Goal: Task Accomplishment & Management: Use online tool/utility

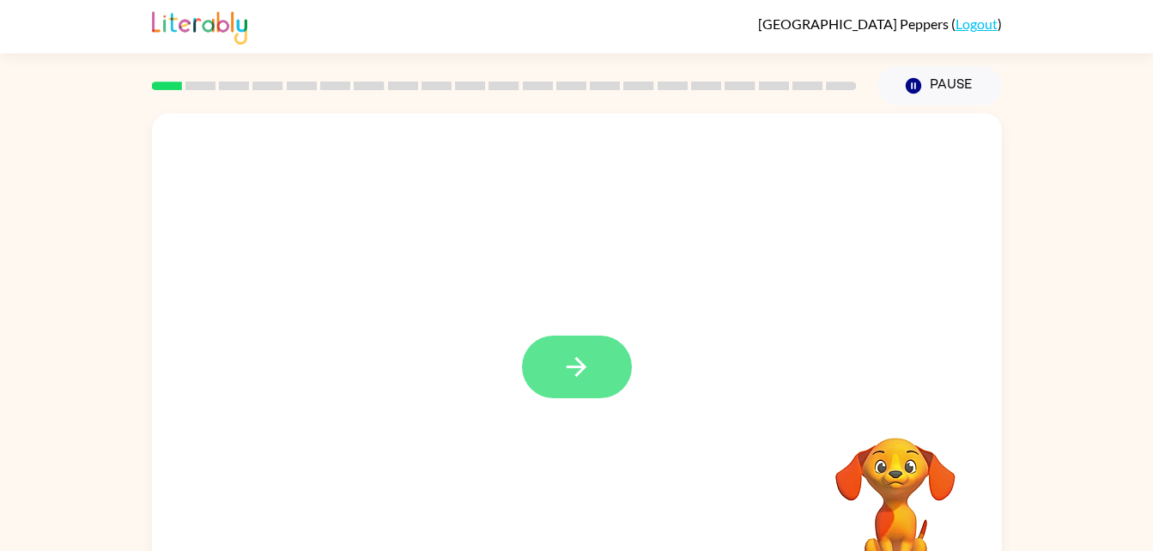
click at [591, 381] on icon "button" at bounding box center [576, 367] width 30 height 30
click at [218, 375] on div at bounding box center [577, 358] width 850 height 490
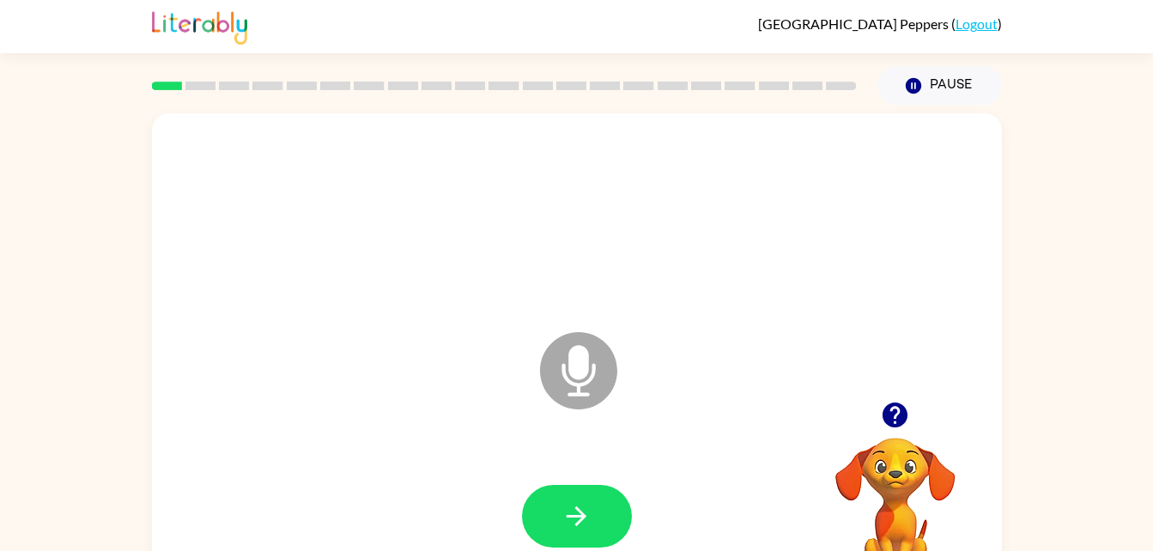
click at [594, 391] on icon at bounding box center [578, 370] width 77 height 77
click at [563, 403] on icon at bounding box center [578, 370] width 77 height 77
click at [594, 382] on icon at bounding box center [578, 370] width 77 height 77
click at [906, 463] on video "Your browser must support playing .mp4 files to use Literably. Please try using…" at bounding box center [895, 497] width 172 height 172
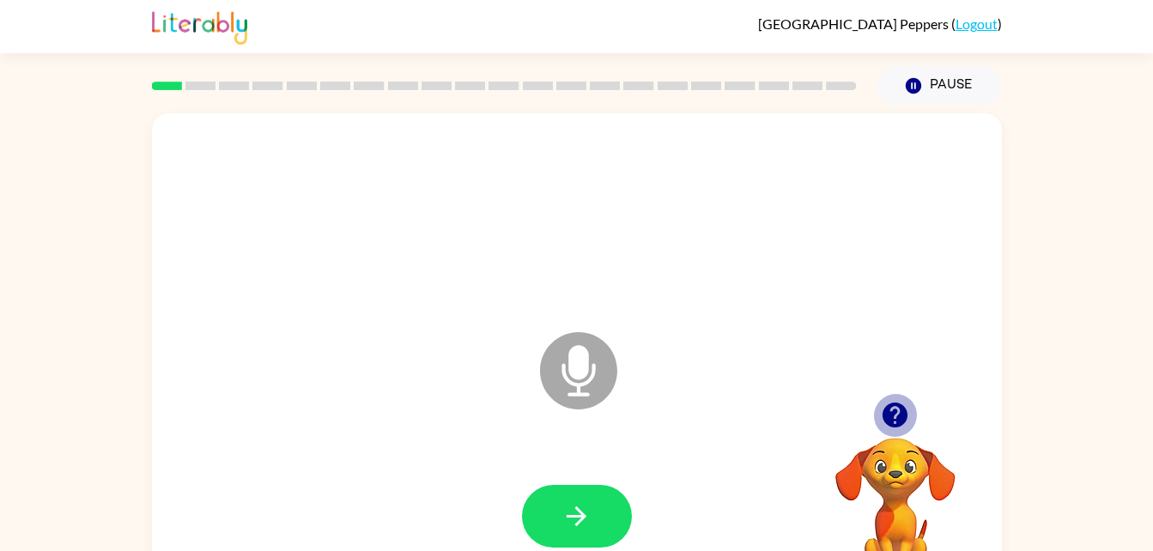
click at [891, 409] on icon "button" at bounding box center [895, 415] width 30 height 30
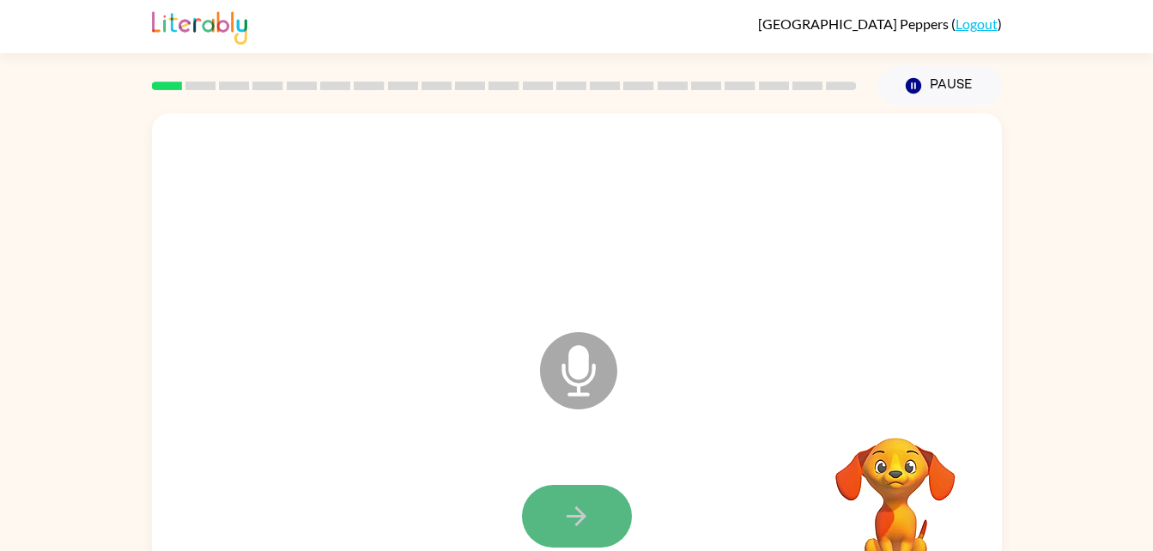
click at [556, 535] on button "button" at bounding box center [577, 516] width 110 height 63
click at [878, 491] on video "Your browser must support playing .mp4 files to use Literably. Please try using…" at bounding box center [895, 497] width 172 height 172
click at [585, 388] on icon at bounding box center [578, 370] width 77 height 77
click at [573, 379] on icon at bounding box center [578, 370] width 77 height 77
click at [575, 379] on icon at bounding box center [578, 370] width 77 height 77
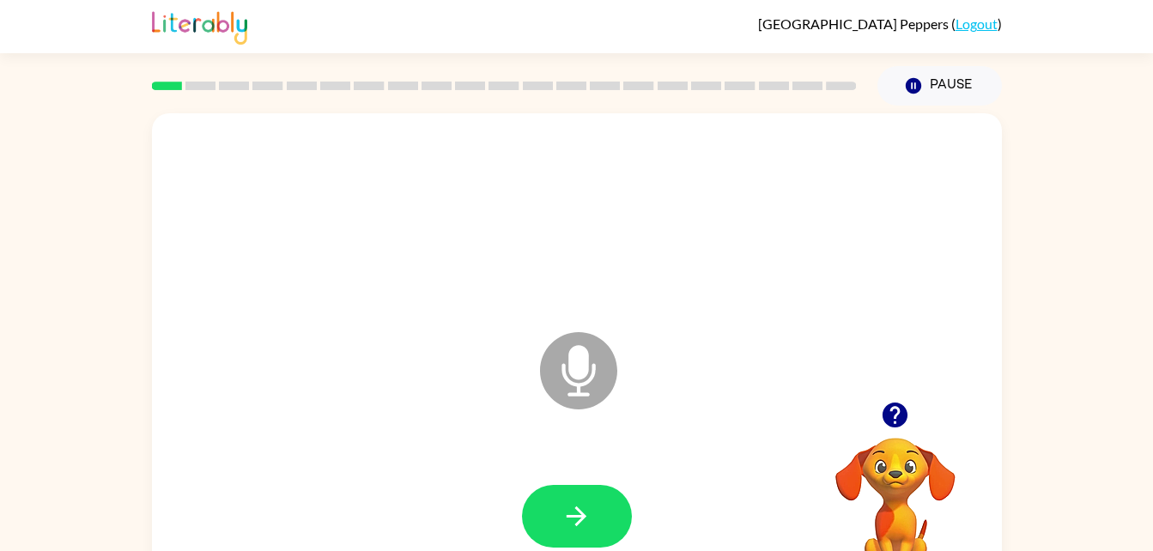
click at [585, 351] on icon "Microphone The Microphone is here when it is your turn to talk" at bounding box center [664, 392] width 257 height 129
click at [540, 466] on div at bounding box center [576, 516] width 815 height 141
drag, startPoint x: 0, startPoint y: 3, endPoint x: 591, endPoint y: 370, distance: 695.0
click at [591, 370] on icon at bounding box center [578, 370] width 77 height 77
click at [519, 430] on div "Microphone The Microphone is here when it is your turn to talk" at bounding box center [577, 358] width 850 height 490
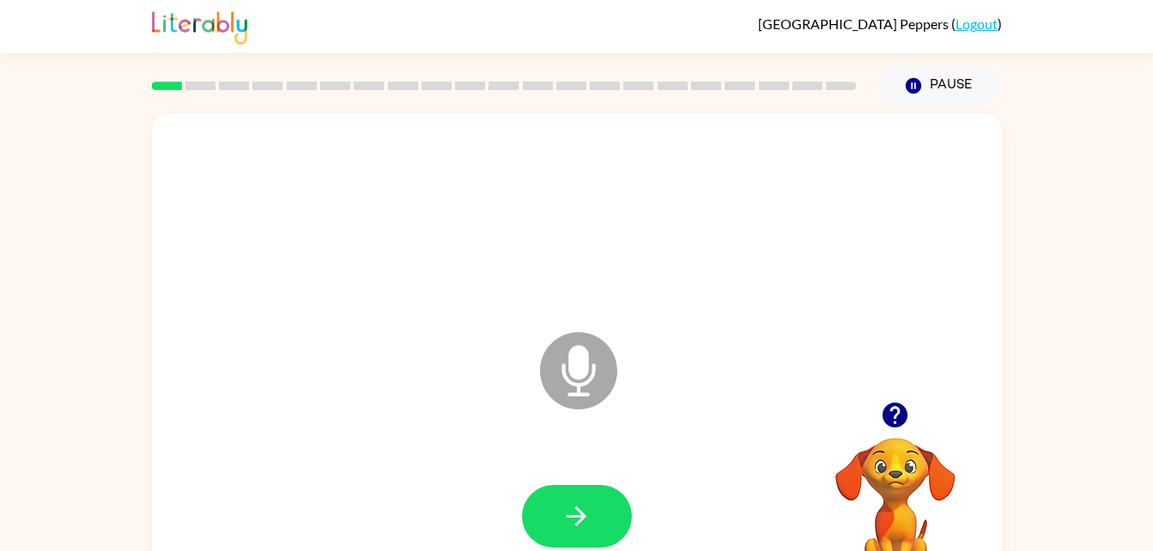
click at [519, 430] on div "Microphone The Microphone is here when it is your turn to talk" at bounding box center [577, 358] width 850 height 490
click at [456, 468] on div at bounding box center [576, 516] width 815 height 141
drag, startPoint x: 451, startPoint y: 473, endPoint x: 438, endPoint y: 536, distance: 65.0
click at [438, 536] on div at bounding box center [576, 516] width 815 height 141
click at [424, 503] on div at bounding box center [576, 516] width 815 height 141
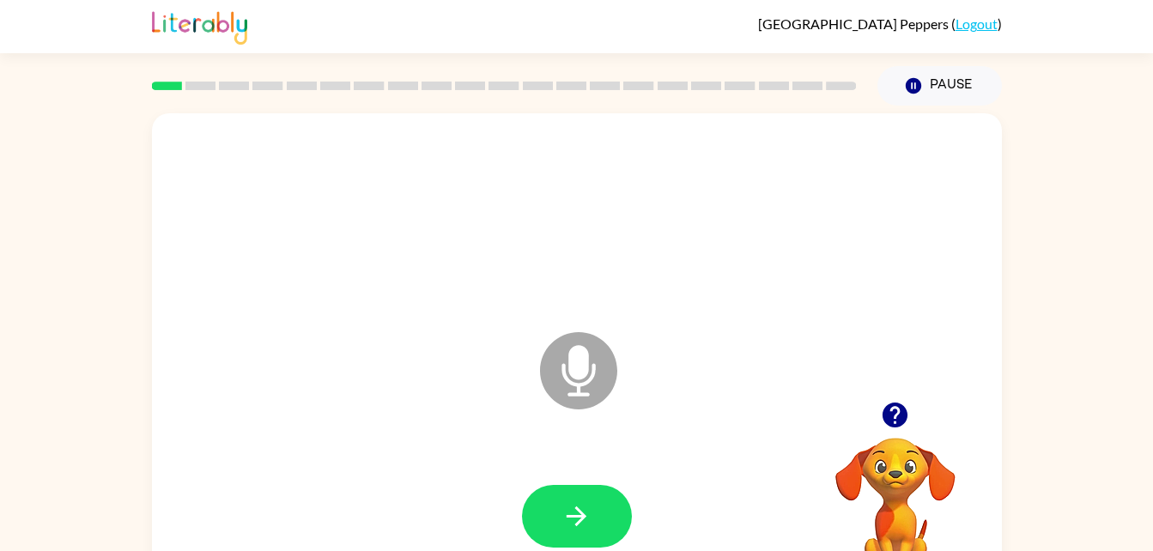
click at [421, 499] on div at bounding box center [576, 516] width 815 height 141
click at [586, 369] on icon "Microphone The Microphone is here when it is your turn to talk" at bounding box center [664, 392] width 257 height 129
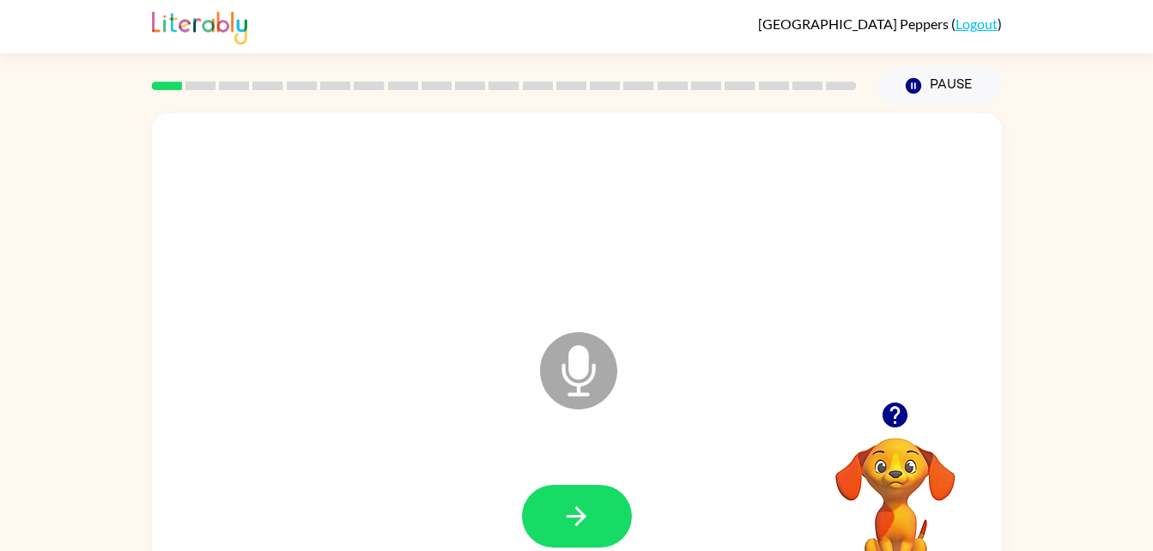
click at [586, 369] on icon "Microphone The Microphone is here when it is your turn to talk" at bounding box center [664, 392] width 257 height 129
click at [551, 518] on button "button" at bounding box center [577, 516] width 110 height 63
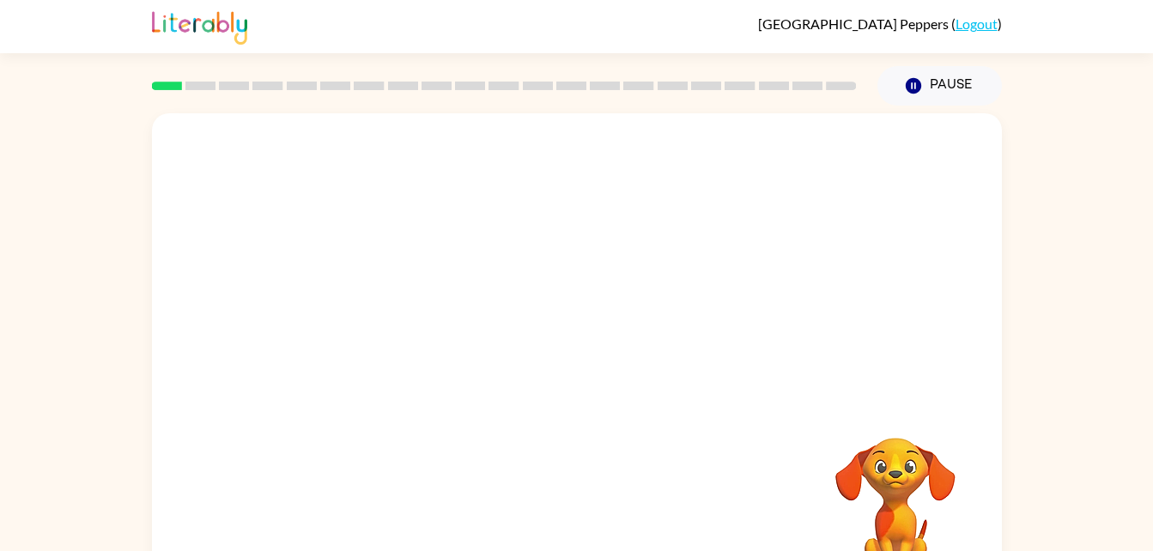
scroll to position [52, 0]
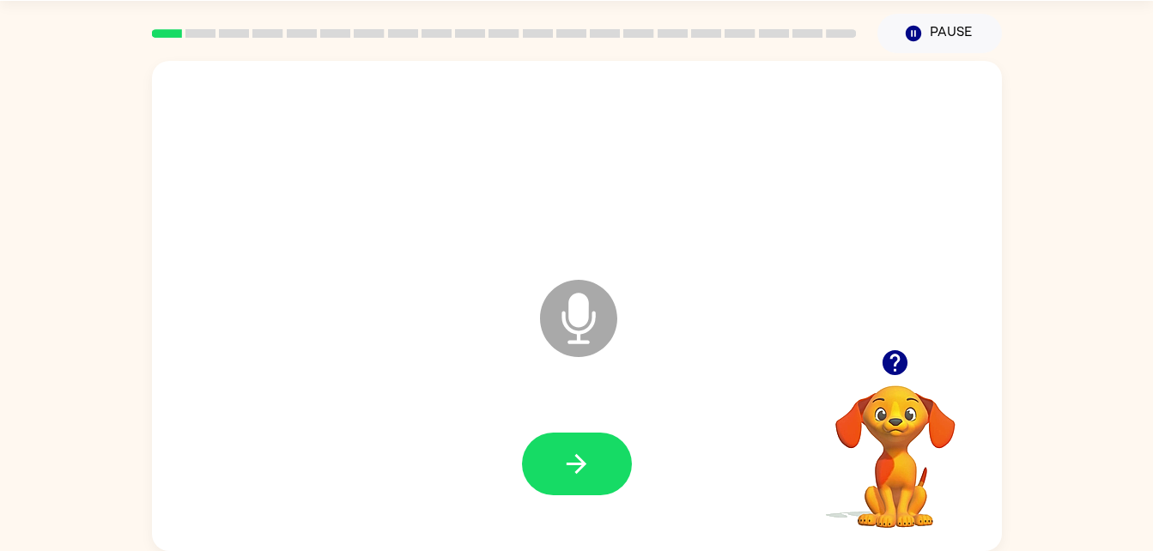
click at [902, 341] on div at bounding box center [895, 363] width 172 height 44
click at [889, 360] on icon "button" at bounding box center [894, 362] width 25 height 25
click at [888, 365] on icon "button" at bounding box center [894, 362] width 25 height 25
click at [595, 482] on button "button" at bounding box center [577, 464] width 110 height 63
click at [586, 325] on icon at bounding box center [578, 318] width 77 height 77
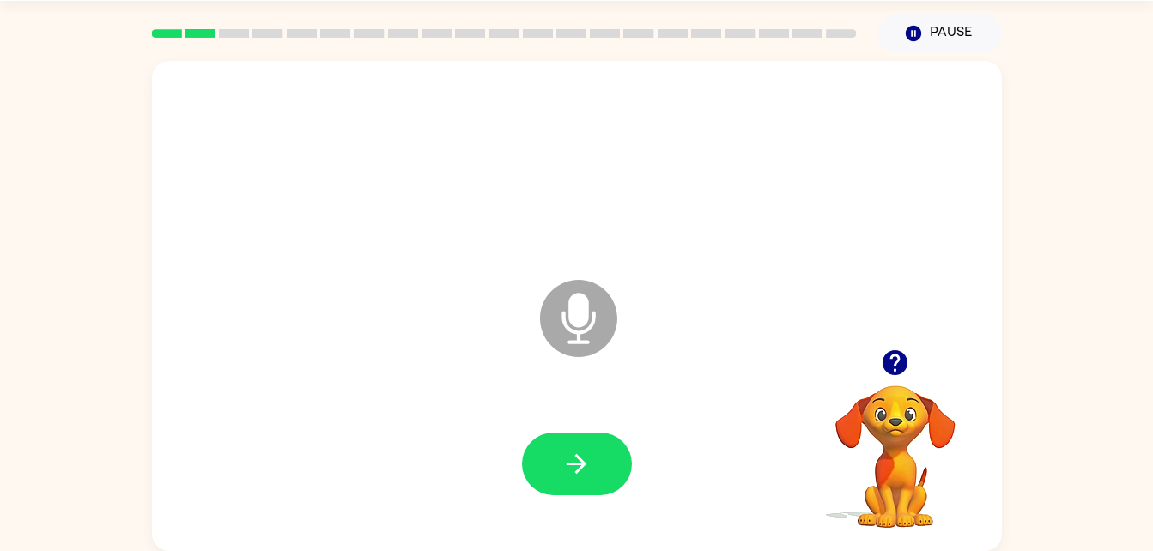
click at [898, 438] on video "Your browser must support playing .mp4 files to use Literably. Please try using…" at bounding box center [895, 445] width 172 height 172
click at [565, 457] on icon "button" at bounding box center [576, 464] width 30 height 30
click at [566, 361] on icon "Microphone The Microphone is here when it is your turn to talk" at bounding box center [664, 340] width 257 height 129
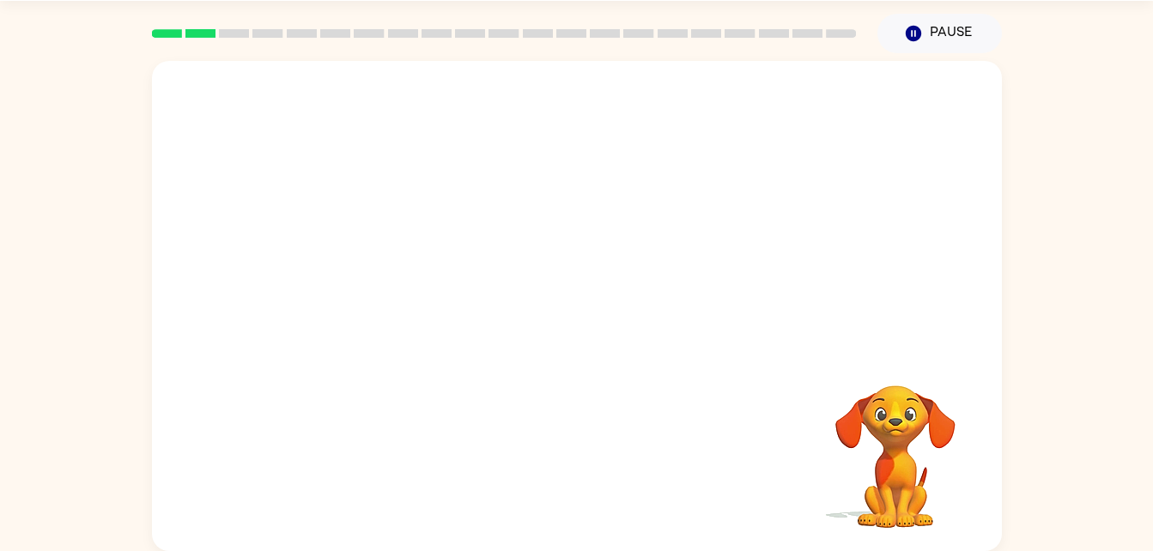
drag, startPoint x: 897, startPoint y: 398, endPoint x: 988, endPoint y: 348, distance: 103.7
click at [988, 348] on div at bounding box center [577, 306] width 850 height 490
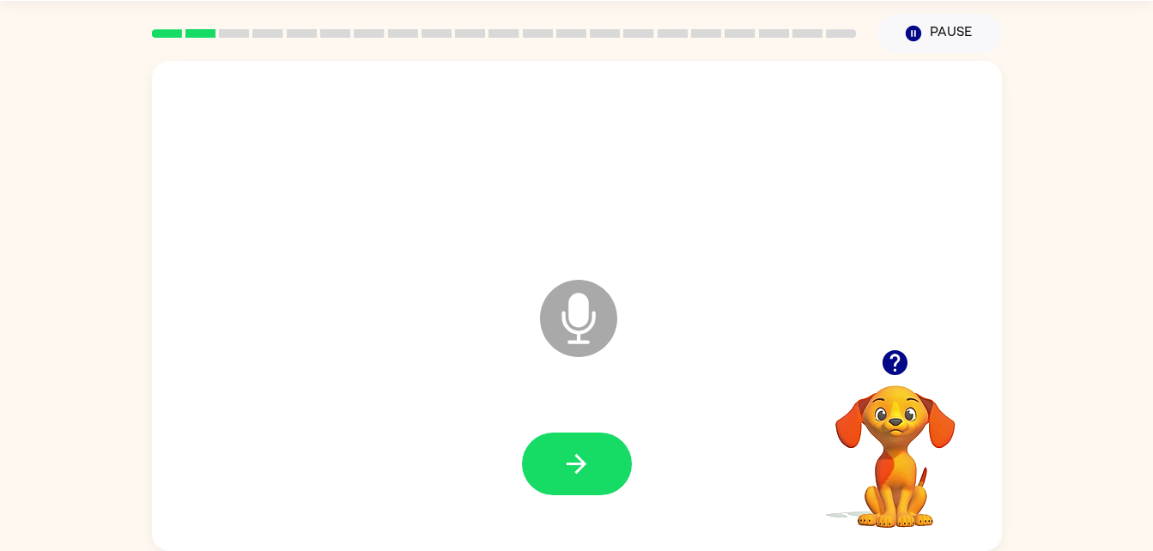
click at [609, 305] on icon at bounding box center [578, 318] width 77 height 77
click at [880, 359] on icon "button" at bounding box center [895, 363] width 30 height 30
click at [907, 359] on icon "button" at bounding box center [895, 363] width 30 height 30
click at [561, 324] on icon at bounding box center [578, 318] width 77 height 77
click at [559, 327] on icon at bounding box center [578, 318] width 77 height 77
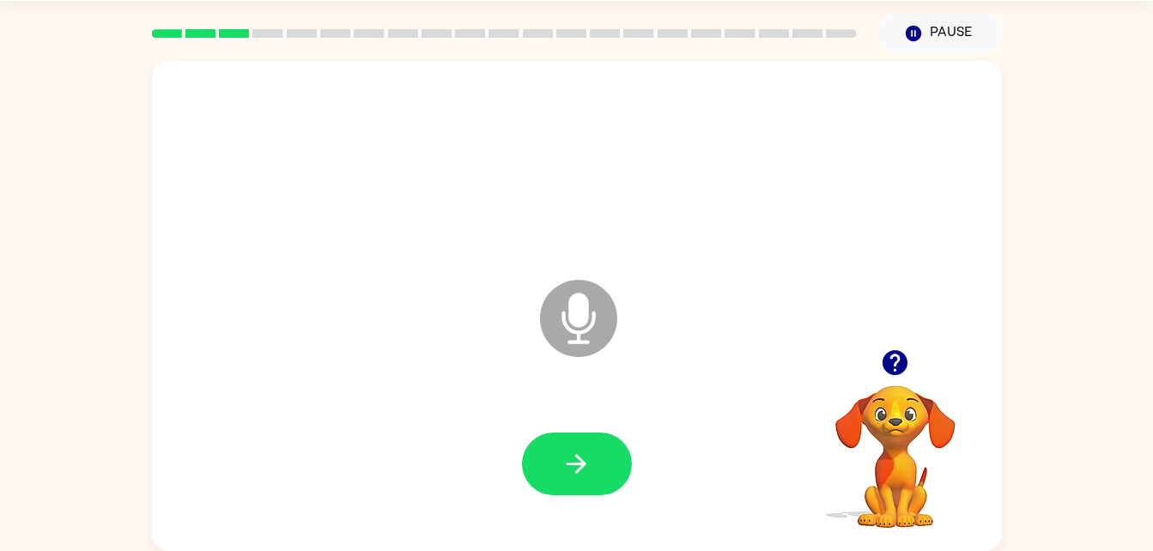
click at [559, 327] on icon at bounding box center [578, 318] width 77 height 77
click at [899, 360] on icon "button" at bounding box center [895, 363] width 30 height 30
click at [601, 467] on button "button" at bounding box center [577, 464] width 110 height 63
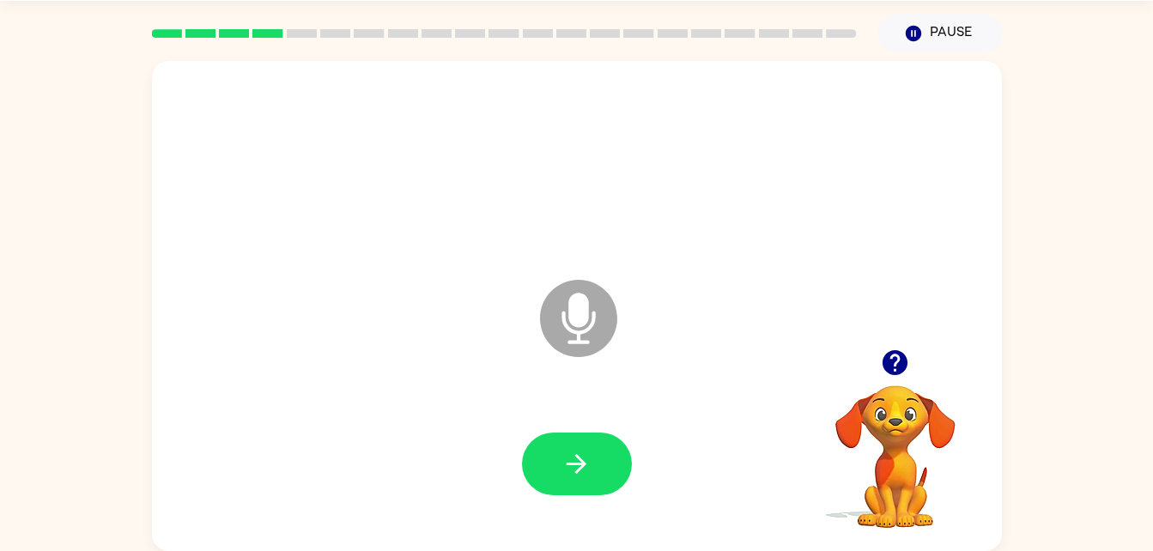
click at [601, 462] on button "button" at bounding box center [577, 464] width 110 height 63
click at [580, 463] on icon "button" at bounding box center [576, 464] width 20 height 20
click at [577, 468] on icon "button" at bounding box center [576, 464] width 30 height 30
click at [884, 365] on icon "button" at bounding box center [894, 362] width 25 height 25
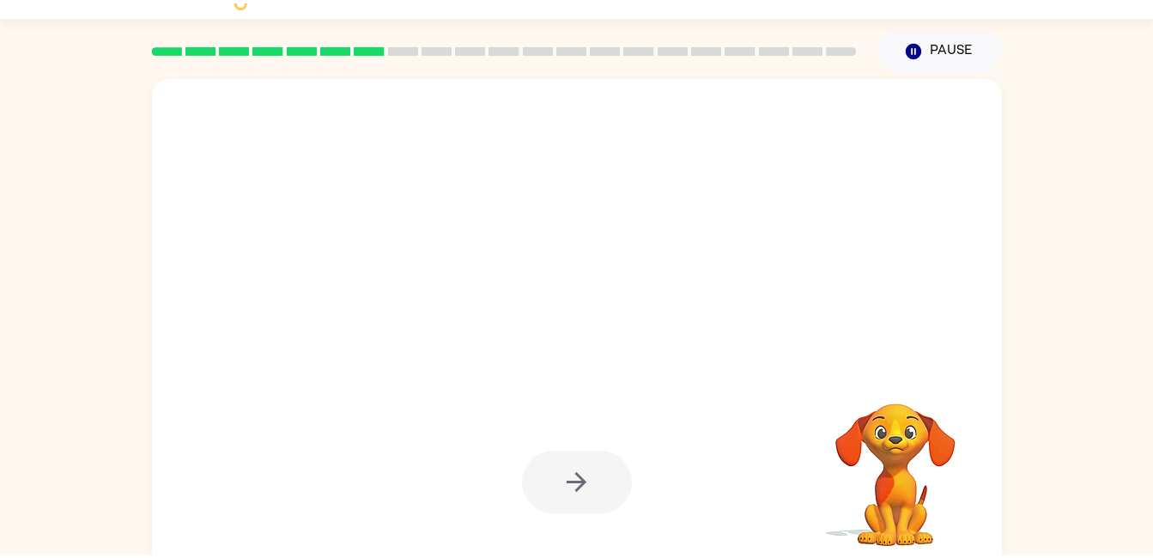
scroll to position [37, 0]
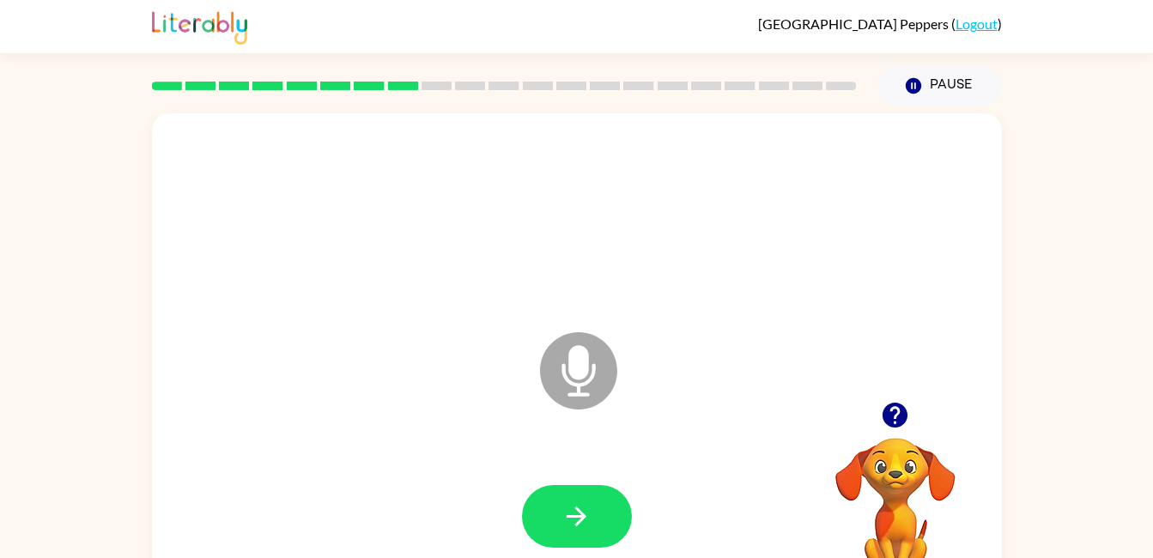
click at [536, 542] on button "button" at bounding box center [577, 516] width 110 height 63
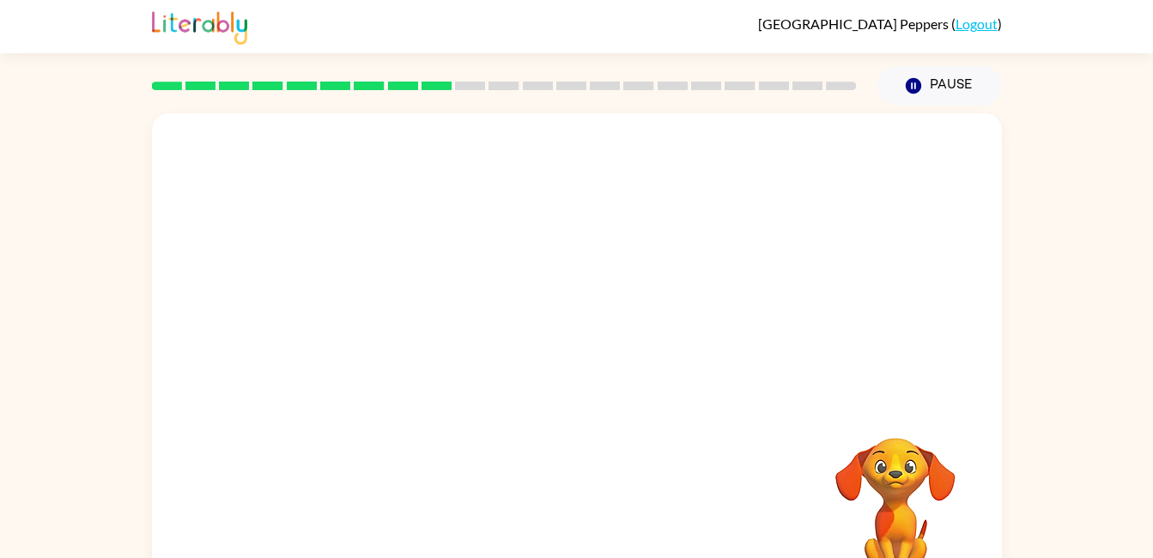
click at [851, 540] on video "Your browser must support playing .mp4 files to use Literably. Please try using…" at bounding box center [895, 497] width 172 height 172
click at [914, 490] on video "Your browser must support playing .mp4 files to use Literably. Please try using…" at bounding box center [895, 497] width 172 height 172
click at [887, 525] on video "Your browser must support playing .mp4 files to use Literably. Please try using…" at bounding box center [895, 497] width 172 height 172
click at [897, 476] on video "Your browser must support playing .mp4 files to use Literably. Please try using…" at bounding box center [895, 497] width 172 height 172
click at [896, 460] on video "Your browser must support playing .mp4 files to use Literably. Please try using…" at bounding box center [895, 497] width 172 height 172
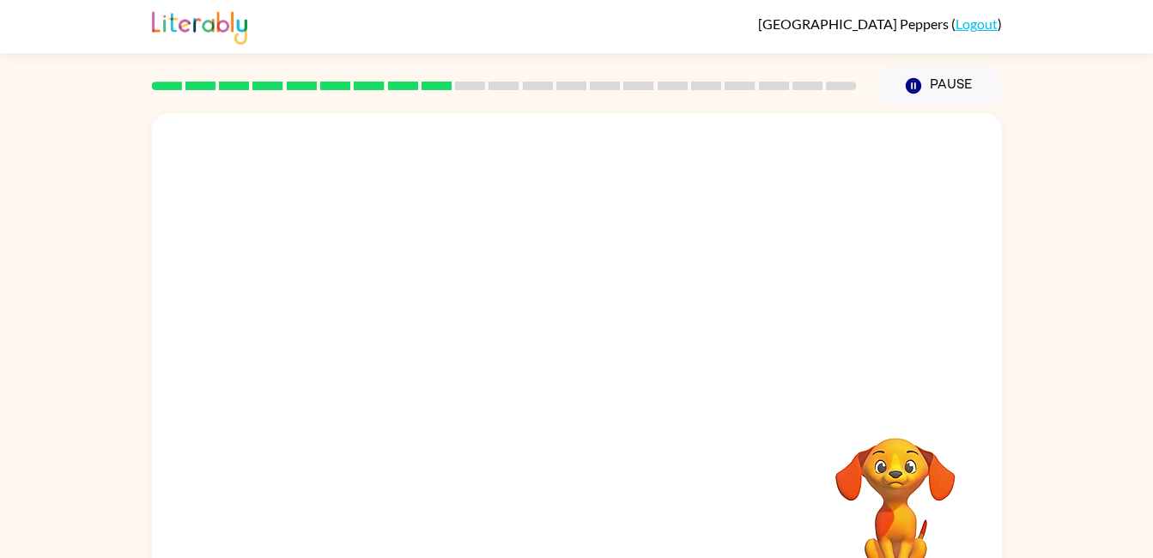
click at [867, 494] on video "Your browser must support playing .mp4 files to use Literably. Please try using…" at bounding box center [895, 497] width 172 height 172
click at [900, 482] on video "Your browser must support playing .mp4 files to use Literably. Please try using…" at bounding box center [895, 497] width 172 height 172
click at [876, 537] on video "Your browser must support playing .mp4 files to use Literably. Please try using…" at bounding box center [895, 497] width 172 height 172
click at [1048, 474] on div "Your browser must support playing .mp4 files to use Literably. Please try using…" at bounding box center [576, 355] width 1153 height 498
click at [1071, 296] on div "Your browser must support playing .mp4 files to use Literably. Please try using…" at bounding box center [576, 355] width 1153 height 498
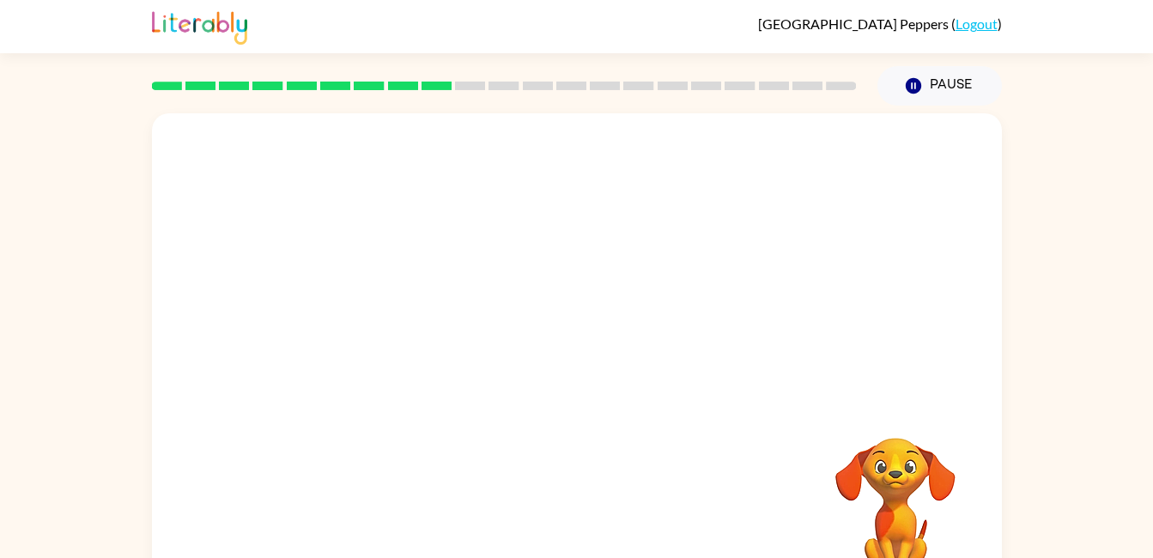
click at [1086, 310] on div "Your browser must support playing .mp4 files to use Literably. Please try using…" at bounding box center [576, 355] width 1153 height 498
click at [700, 448] on div at bounding box center [576, 516] width 815 height 141
click at [863, 474] on video "Your browser must support playing .mp4 files to use Literably. Please try using…" at bounding box center [895, 497] width 172 height 172
click at [879, 490] on video "Your browser must support playing .mp4 files to use Literably. Please try using…" at bounding box center [895, 497] width 172 height 172
click at [828, 417] on video "Your browser must support playing .mp4 files to use Literably. Please try using…" at bounding box center [895, 497] width 172 height 172
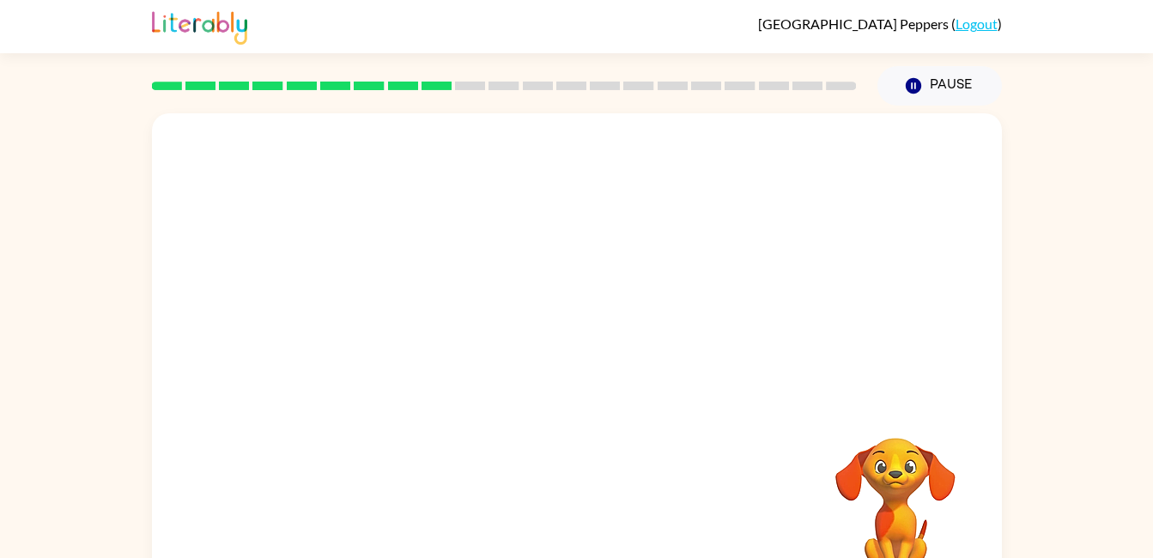
click at [979, 395] on div at bounding box center [577, 358] width 850 height 490
click at [1074, 427] on div "Your browser must support playing .mp4 files to use Literably. Please try using…" at bounding box center [576, 355] width 1153 height 498
click at [991, 439] on div at bounding box center [577, 358] width 850 height 490
click at [1094, 524] on div "Your browser must support playing .mp4 files to use Literably. Please try using…" at bounding box center [576, 355] width 1153 height 498
click at [995, 507] on div at bounding box center [577, 358] width 850 height 490
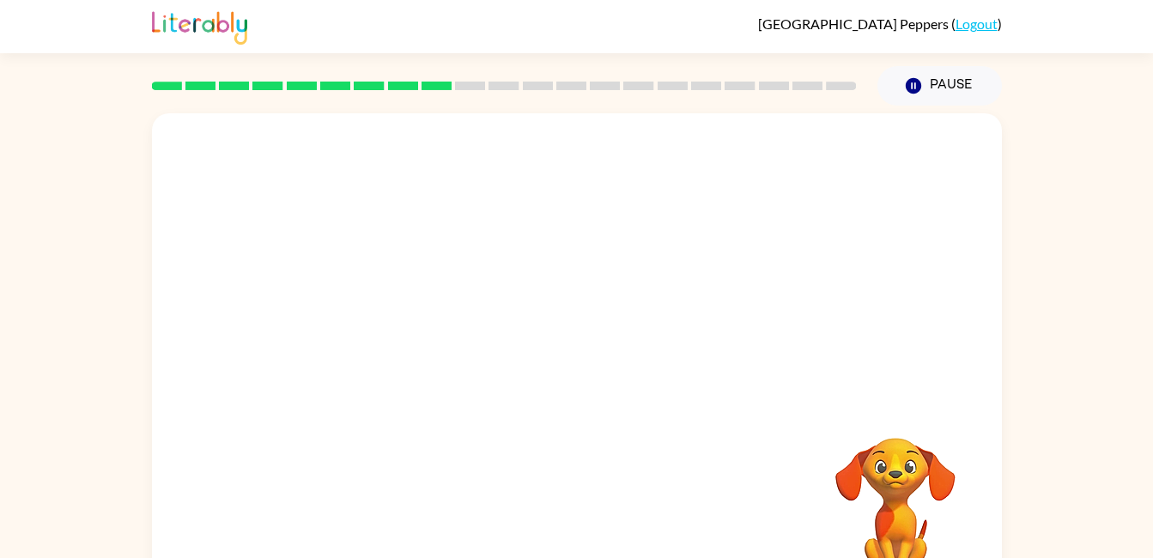
click at [827, 493] on video "Your browser must support playing .mp4 files to use Literably. Please try using…" at bounding box center [895, 497] width 172 height 172
click at [812, 442] on video "Your browser must support playing .mp4 files to use Literably. Please try using…" at bounding box center [895, 497] width 172 height 172
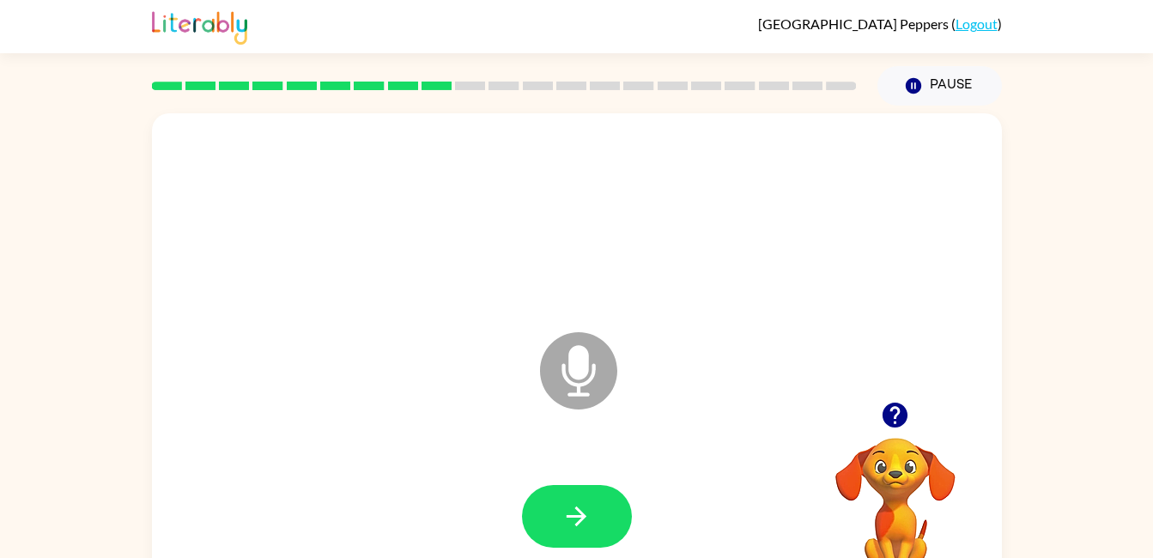
click at [301, 124] on div "Microphone The Microphone is here when it is your turn to talk" at bounding box center [577, 358] width 850 height 490
click at [260, 183] on div at bounding box center [576, 218] width 815 height 141
click at [293, 189] on div at bounding box center [576, 218] width 815 height 141
click at [273, 174] on div at bounding box center [576, 218] width 815 height 141
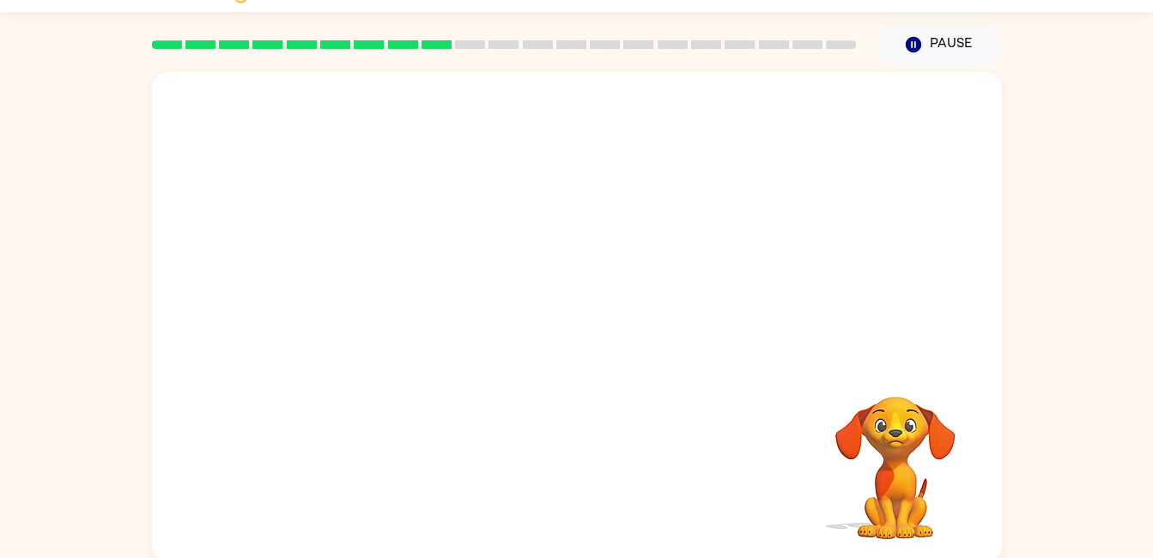
scroll to position [45, 0]
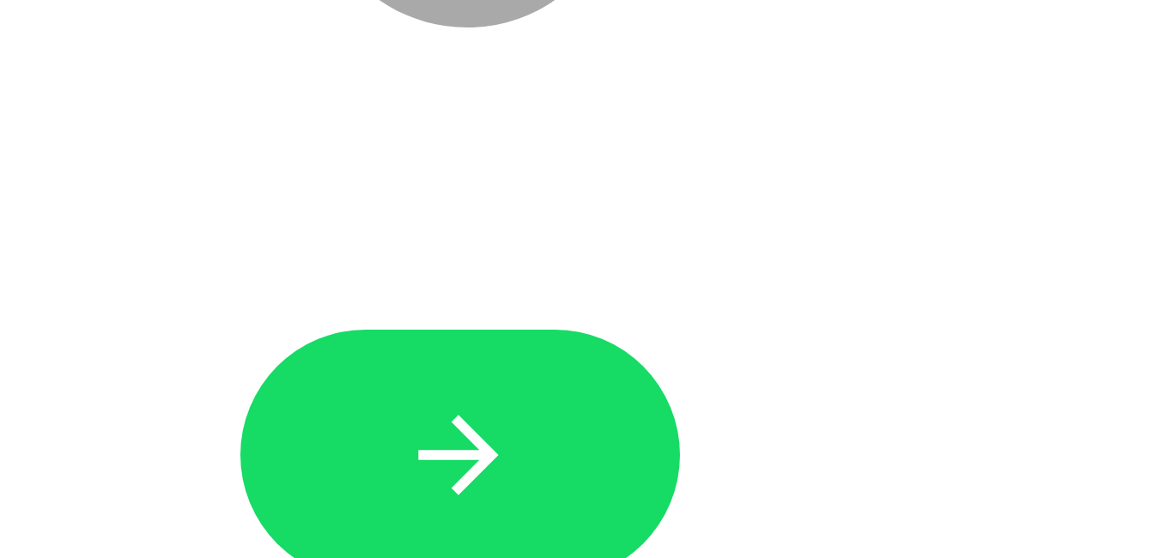
click at [585, 474] on icon "button" at bounding box center [576, 471] width 30 height 30
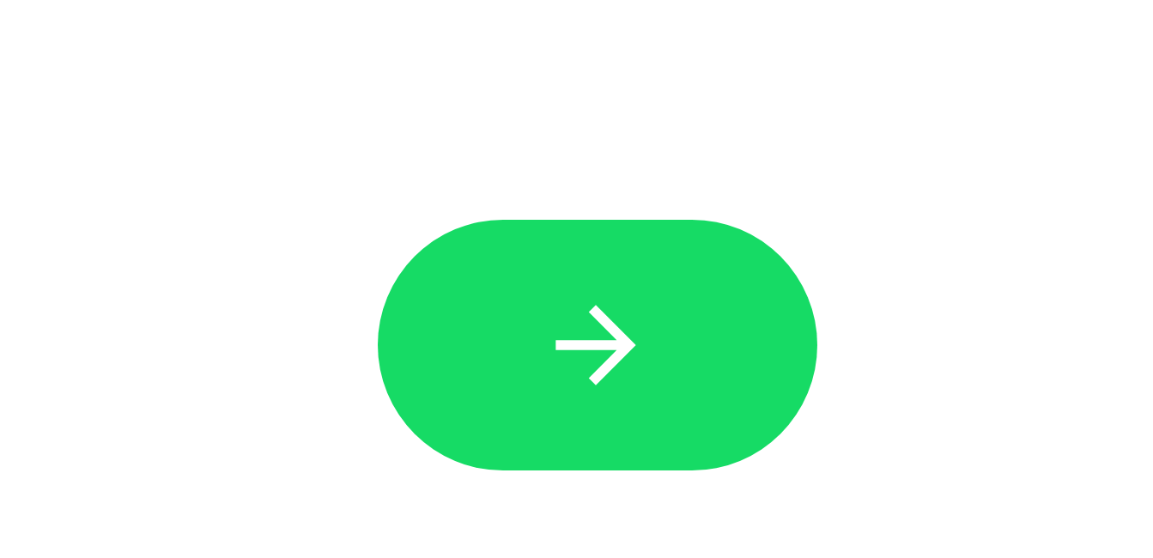
click at [612, 485] on button "button" at bounding box center [577, 470] width 110 height 63
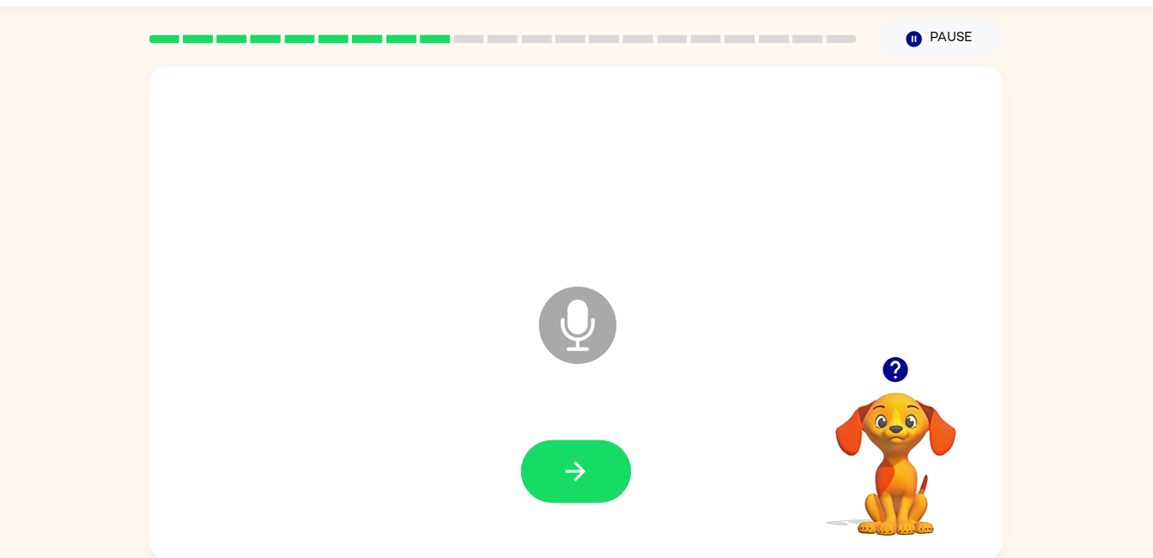
click at [579, 479] on icon "button" at bounding box center [576, 471] width 30 height 30
click at [570, 472] on icon "button" at bounding box center [576, 471] width 30 height 30
click at [603, 469] on button "button" at bounding box center [577, 470] width 110 height 63
click at [585, 482] on icon "button" at bounding box center [576, 471] width 30 height 30
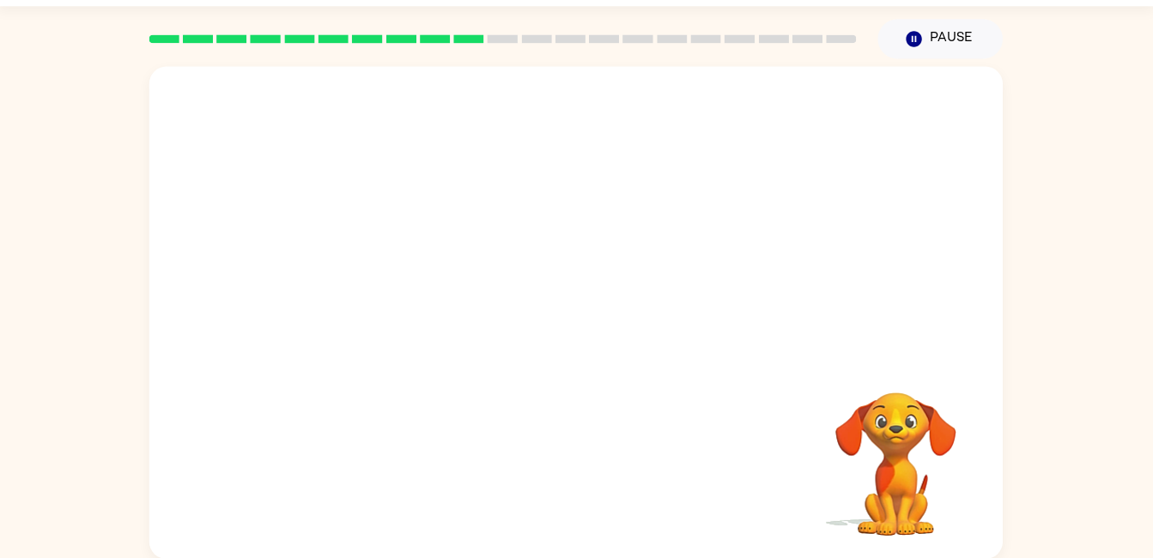
click at [96, 553] on div "Your browser must support playing .mp4 files to use Literably. Please try using…" at bounding box center [576, 309] width 1153 height 498
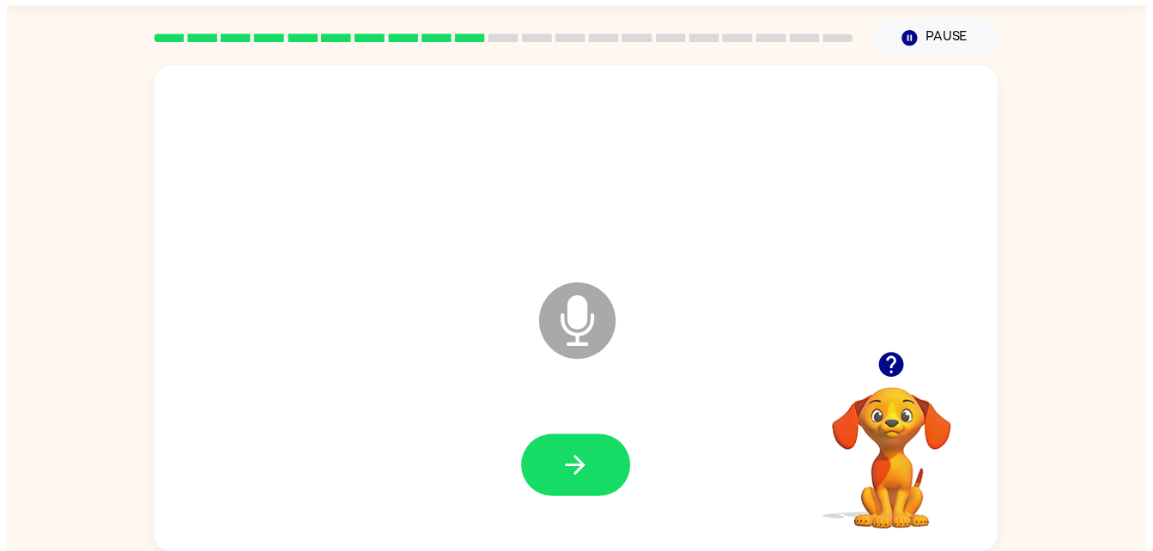
scroll to position [32, 0]
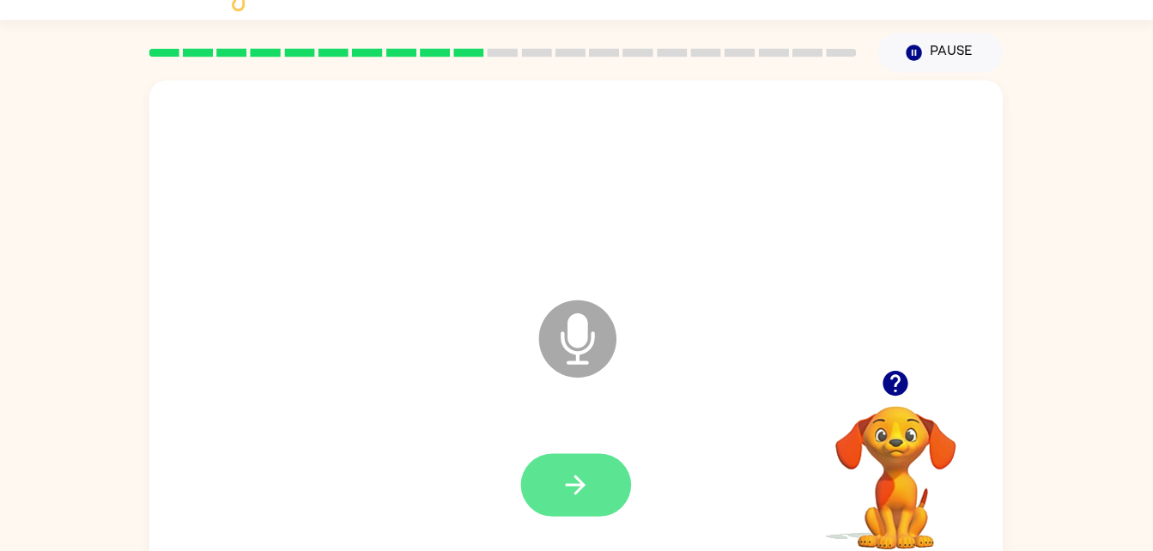
click at [588, 485] on icon "button" at bounding box center [576, 485] width 30 height 30
click at [558, 457] on button "button" at bounding box center [577, 484] width 110 height 63
click at [599, 503] on button "button" at bounding box center [577, 484] width 110 height 63
click at [602, 489] on button "button" at bounding box center [577, 484] width 110 height 63
click at [598, 485] on button "button" at bounding box center [577, 484] width 110 height 63
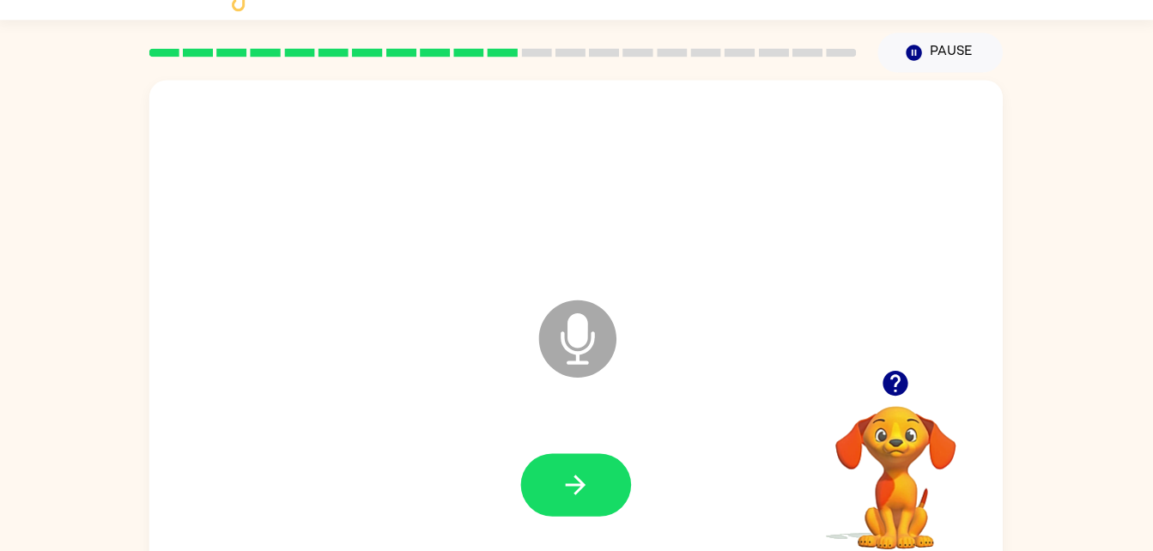
click at [885, 482] on video "Your browser must support playing .mp4 files to use Literably. Please try using…" at bounding box center [895, 465] width 172 height 172
click at [572, 504] on button "button" at bounding box center [577, 484] width 110 height 63
click at [559, 473] on button "button" at bounding box center [577, 484] width 110 height 63
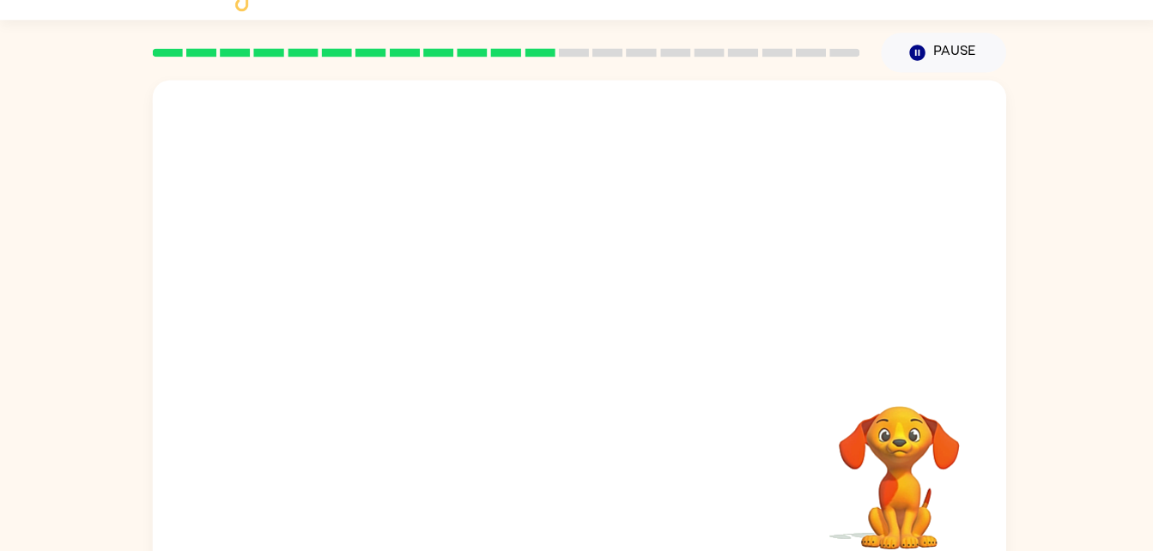
scroll to position [49, 0]
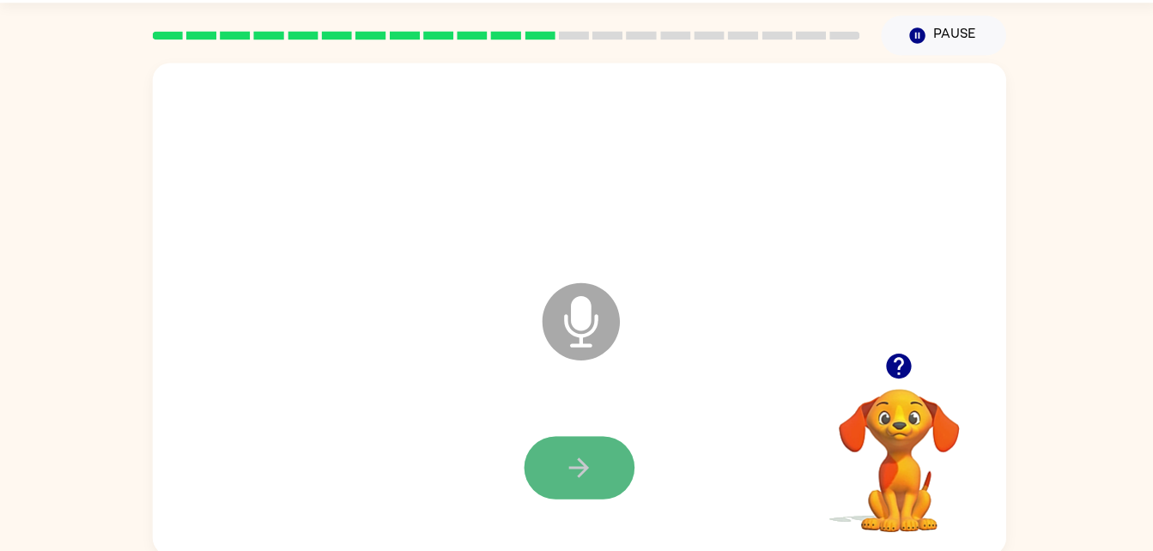
click at [595, 466] on button "button" at bounding box center [577, 467] width 110 height 63
click at [582, 482] on button "button" at bounding box center [577, 467] width 110 height 63
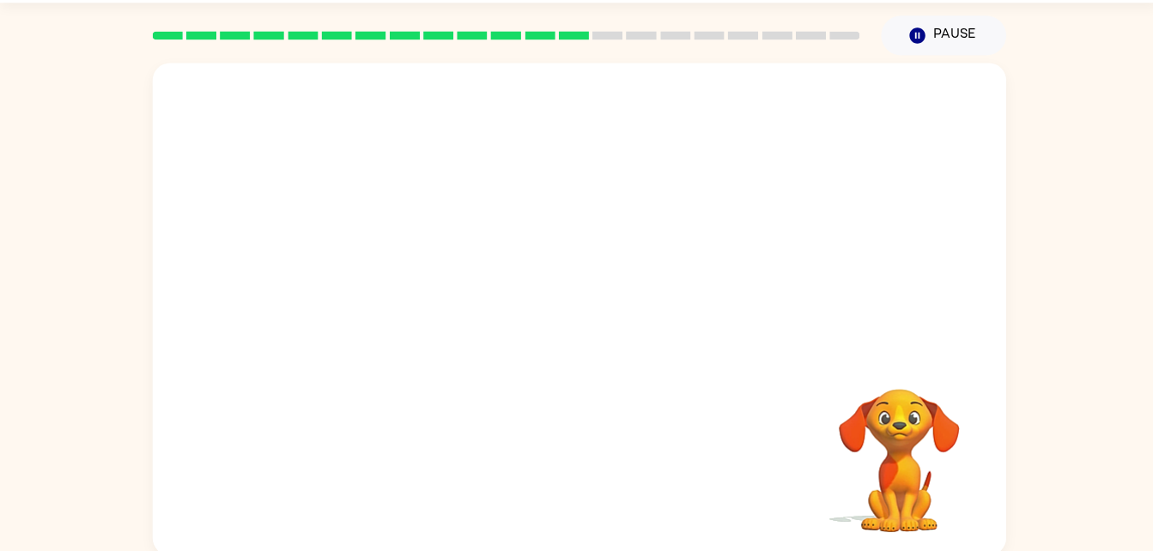
click at [710, 318] on div at bounding box center [577, 309] width 850 height 490
drag, startPoint x: 710, startPoint y: 318, endPoint x: 654, endPoint y: 180, distance: 149.0
click at [654, 180] on div at bounding box center [577, 309] width 850 height 490
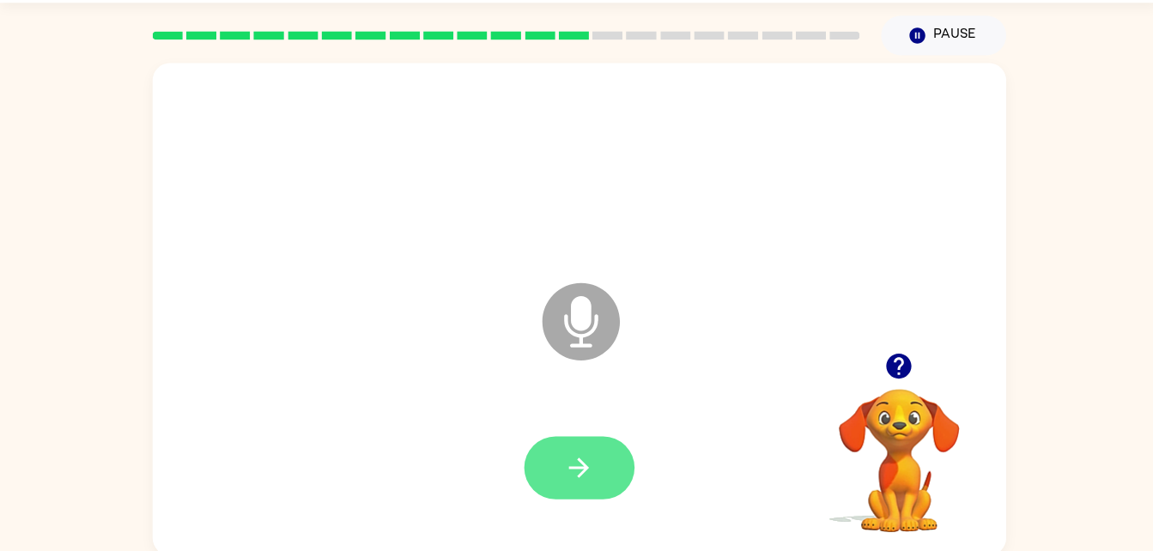
click at [581, 475] on icon "button" at bounding box center [576, 467] width 30 height 30
click at [767, 525] on div at bounding box center [576, 467] width 815 height 141
click at [582, 424] on div at bounding box center [576, 467] width 815 height 141
click at [601, 78] on div "Microphone The Microphone is here when it is your turn to talk" at bounding box center [577, 309] width 850 height 490
click at [619, 458] on button "button" at bounding box center [577, 467] width 110 height 63
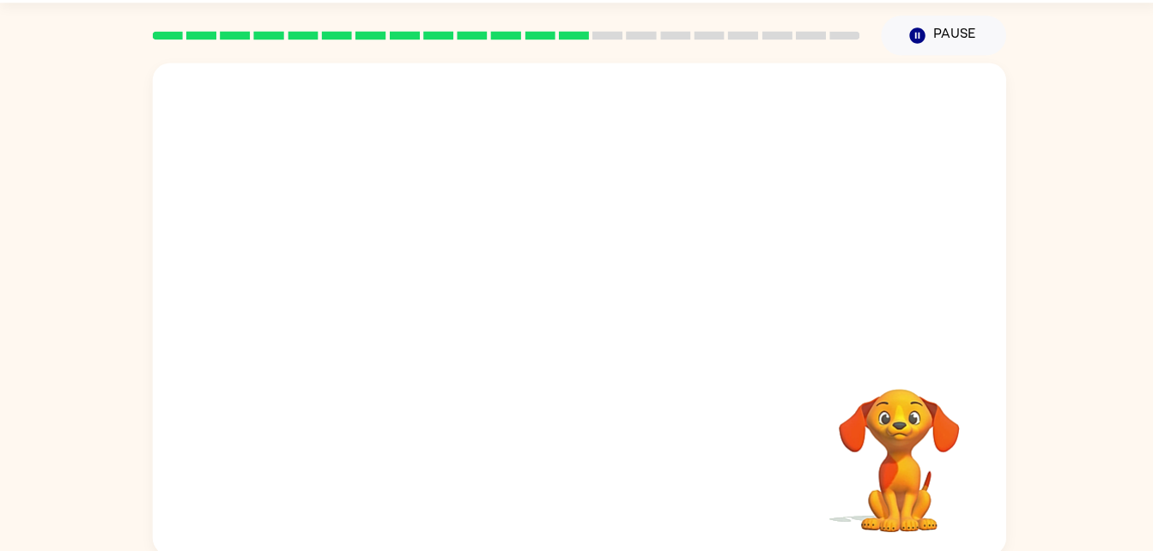
click at [577, 50] on div at bounding box center [504, 37] width 725 height 60
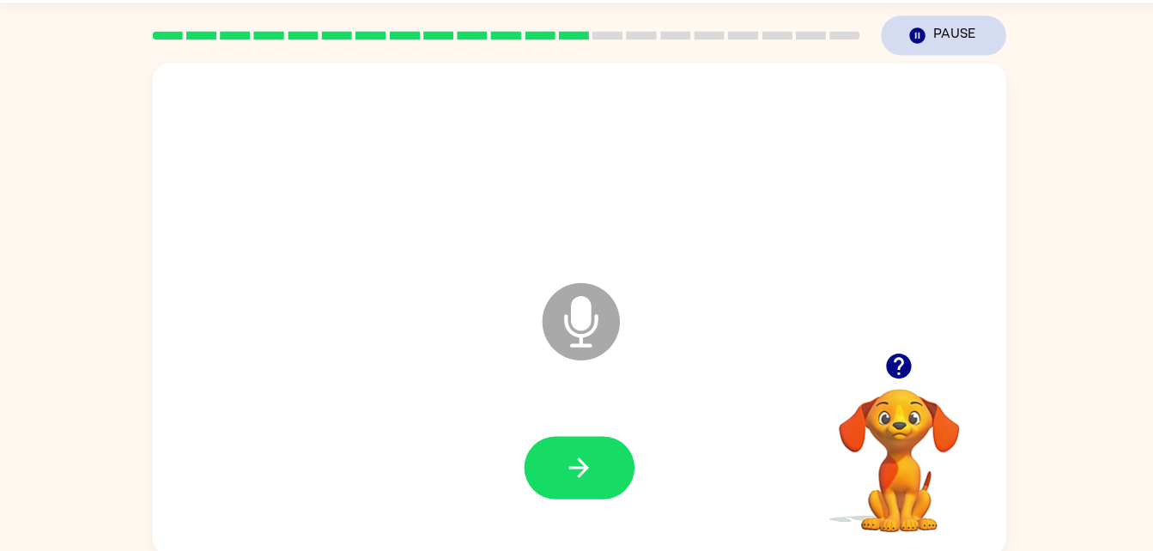
click at [917, 32] on icon "button" at bounding box center [912, 36] width 15 height 15
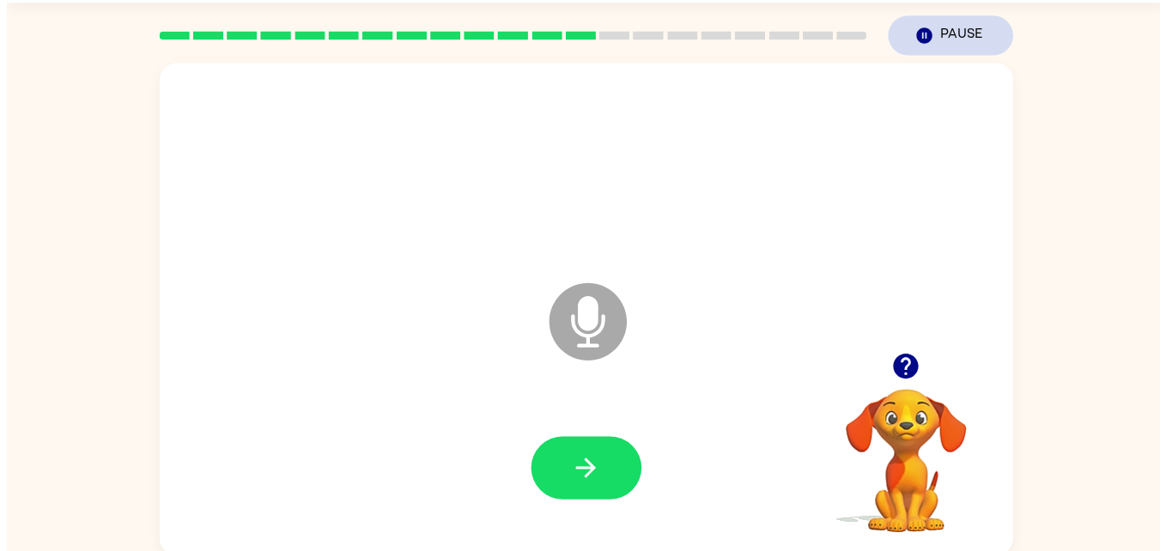
scroll to position [0, 0]
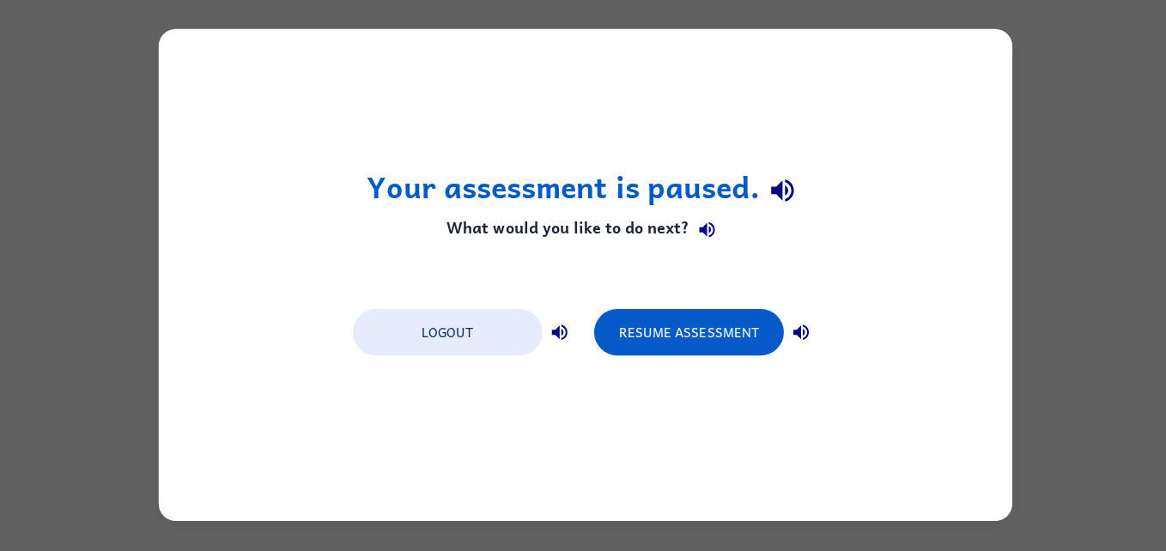
click at [1050, 136] on div "Your assessment is paused. What would you like to do next? Logout Resume Assess…" at bounding box center [583, 275] width 1166 height 551
click at [1065, 125] on div "Your assessment is paused. What would you like to do next? Logout Resume Assess…" at bounding box center [583, 275] width 1166 height 551
click at [1062, 115] on div "Your assessment is paused. What would you like to do next? Logout Resume Assess…" at bounding box center [583, 275] width 1166 height 551
click at [1040, 118] on div "Your assessment is paused. What would you like to do next? Logout Resume Assess…" at bounding box center [583, 275] width 1166 height 551
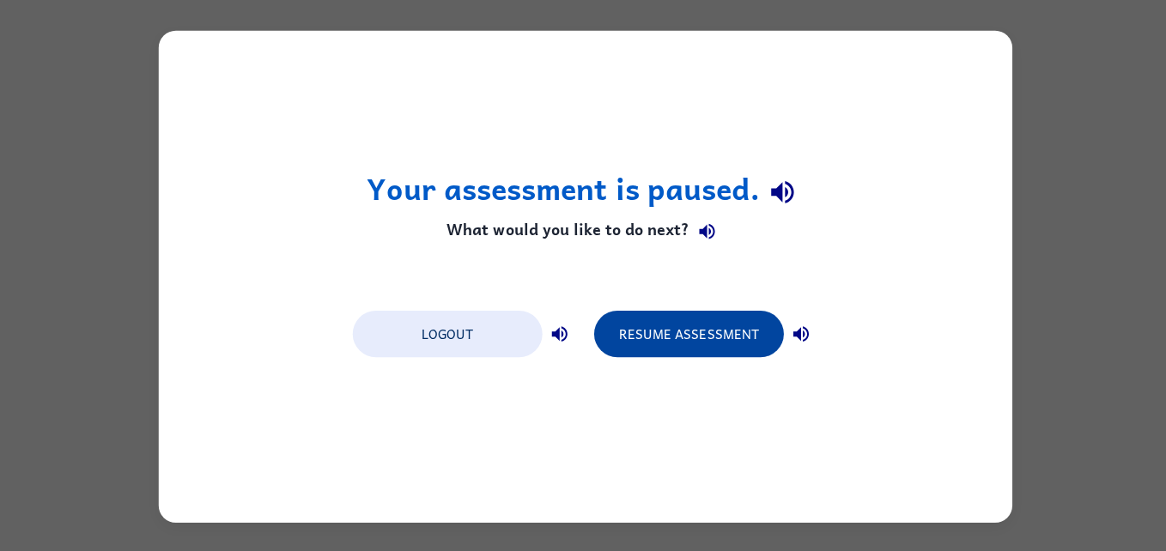
click at [700, 311] on button "Resume Assessment" at bounding box center [685, 333] width 189 height 46
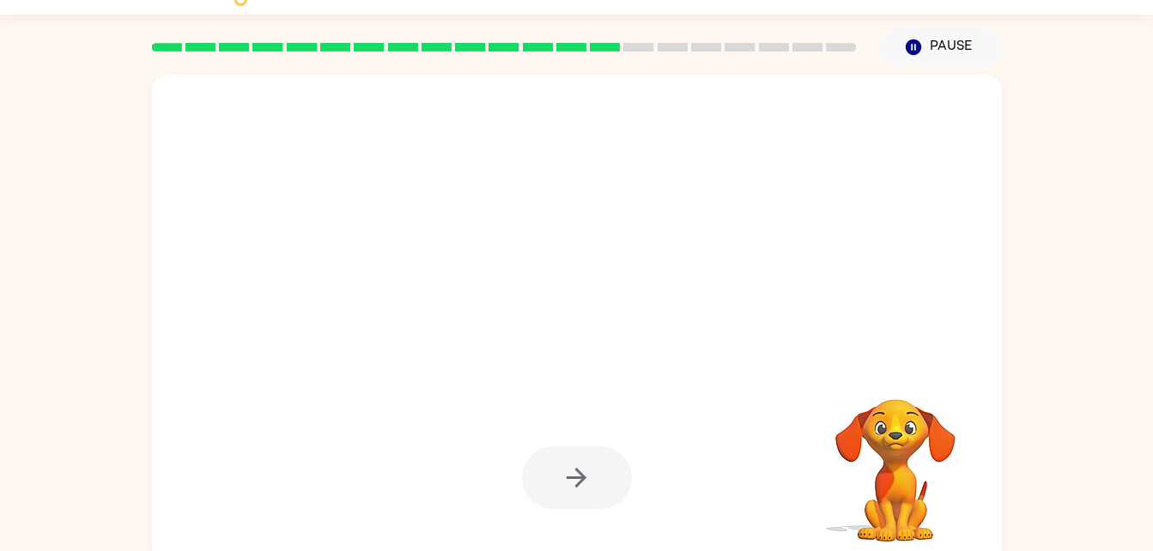
scroll to position [39, 0]
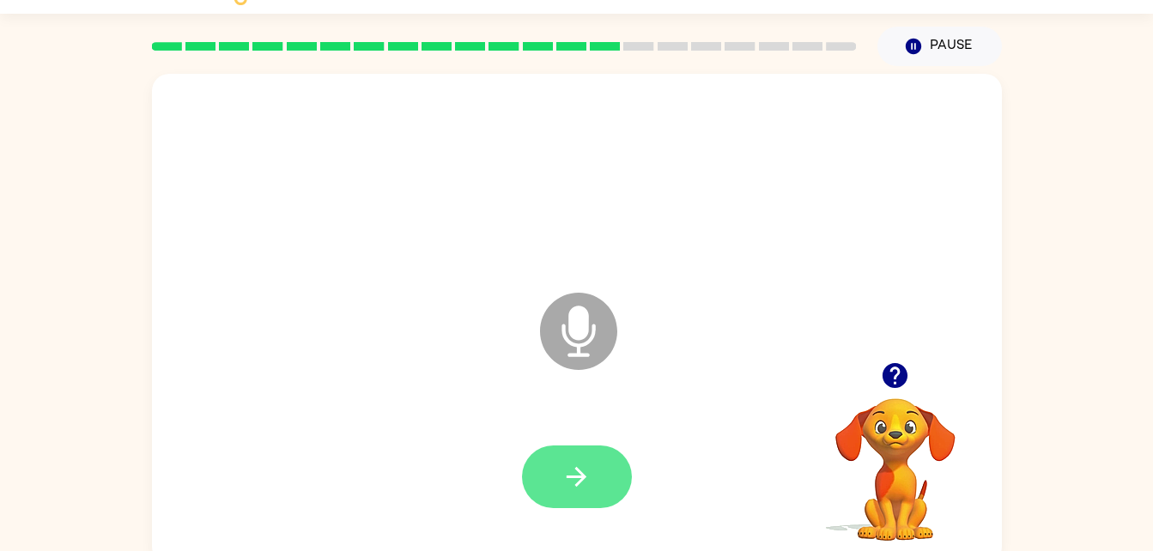
click at [608, 476] on button "button" at bounding box center [577, 476] width 110 height 63
click at [591, 488] on icon "button" at bounding box center [576, 477] width 30 height 30
click at [593, 450] on button "button" at bounding box center [577, 476] width 110 height 63
click at [584, 483] on icon "button" at bounding box center [576, 477] width 30 height 30
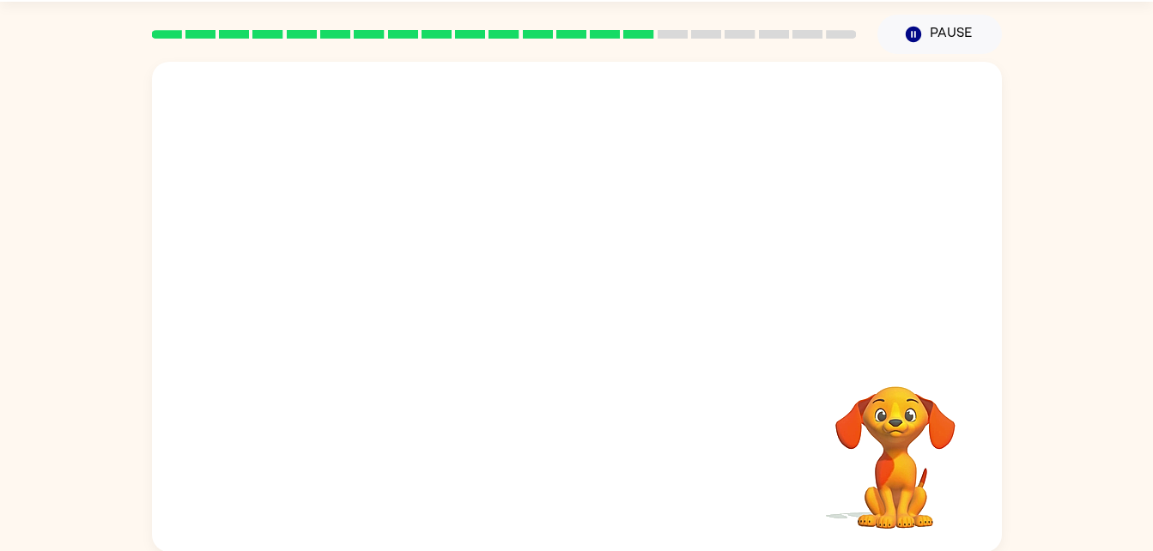
scroll to position [52, 0]
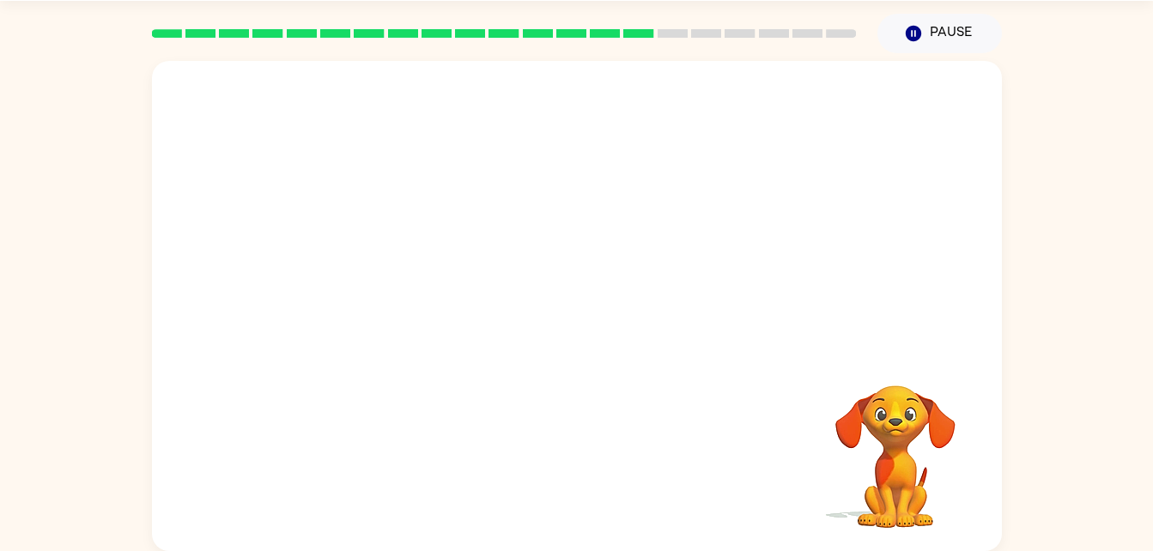
click at [797, 523] on div at bounding box center [576, 464] width 815 height 141
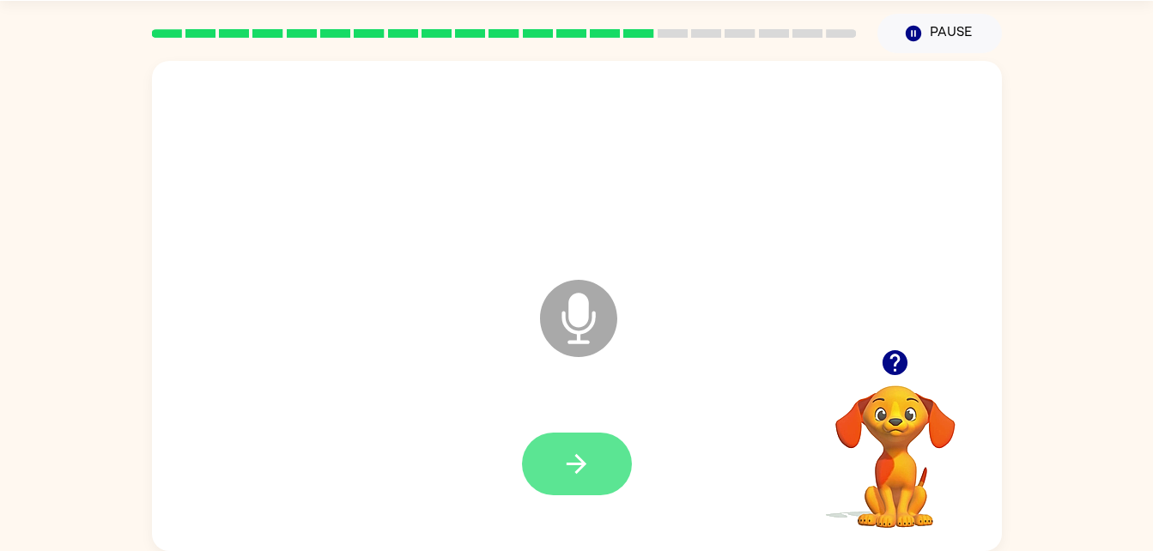
click at [593, 480] on button "button" at bounding box center [577, 464] width 110 height 63
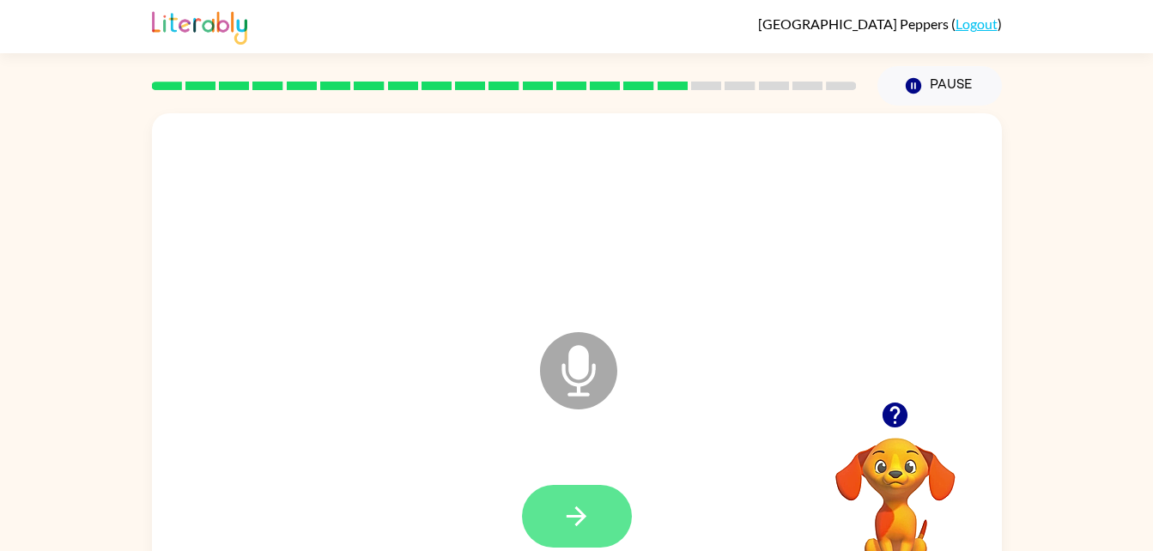
click at [564, 523] on icon "button" at bounding box center [576, 516] width 30 height 30
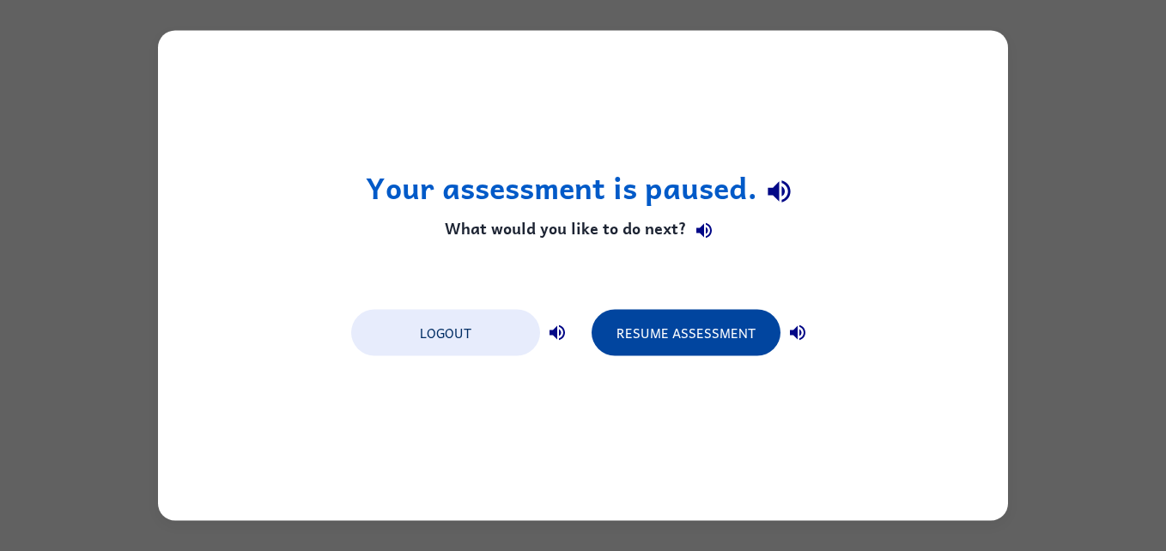
click at [715, 327] on button "Resume Assessment" at bounding box center [685, 333] width 189 height 46
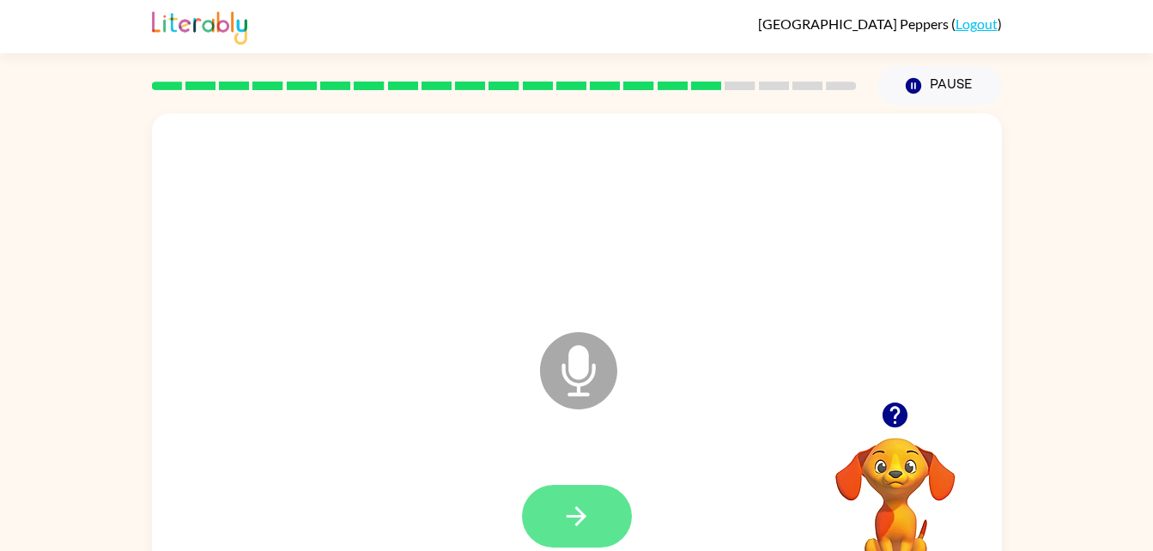
click at [566, 522] on icon "button" at bounding box center [576, 516] width 30 height 30
click at [554, 520] on button "button" at bounding box center [577, 516] width 110 height 63
click at [580, 490] on button "button" at bounding box center [577, 516] width 110 height 63
click at [548, 516] on button "button" at bounding box center [577, 516] width 110 height 63
click at [536, 546] on div at bounding box center [577, 516] width 110 height 63
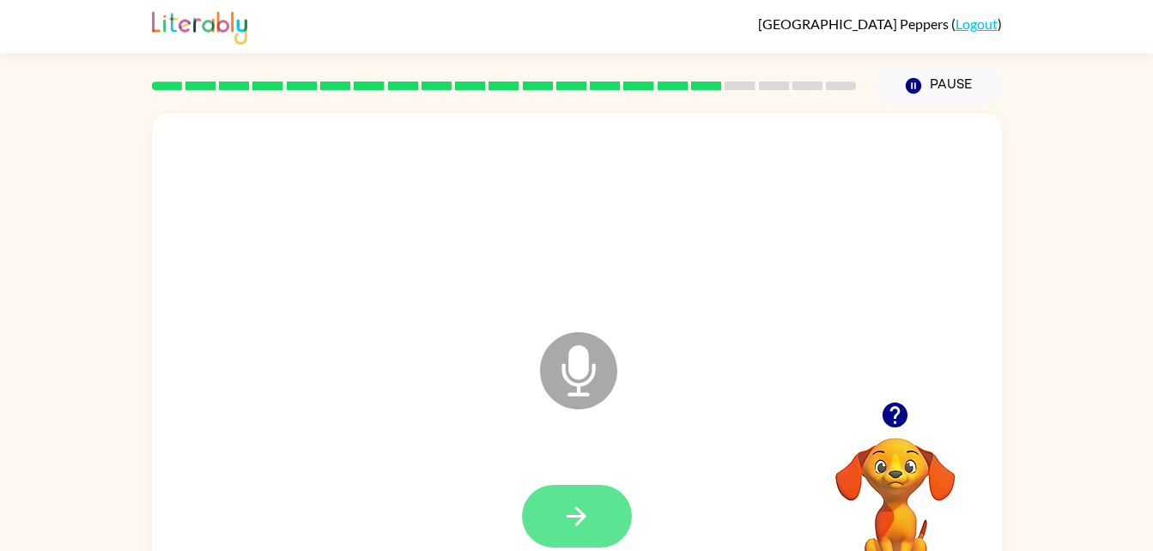
click at [541, 518] on button "button" at bounding box center [577, 516] width 110 height 63
click at [570, 532] on button "button" at bounding box center [577, 516] width 110 height 63
click at [560, 505] on button "button" at bounding box center [577, 516] width 110 height 63
drag, startPoint x: 580, startPoint y: 410, endPoint x: 697, endPoint y: 158, distance: 278.0
click at [588, 396] on icon "Microphone The Microphone is here when it is your turn to talk" at bounding box center [664, 392] width 257 height 129
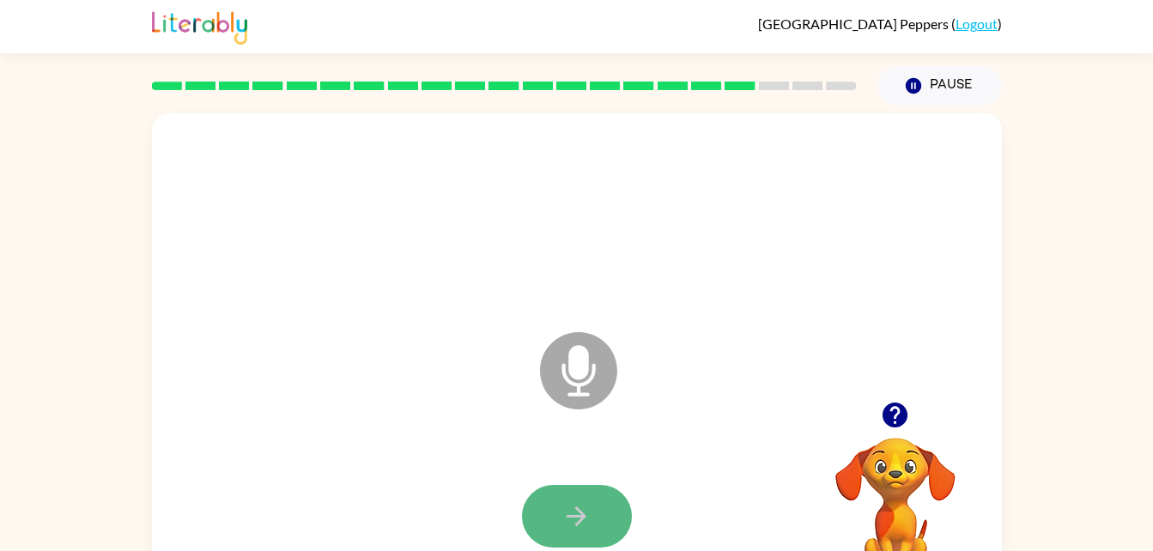
click at [577, 507] on icon "button" at bounding box center [576, 516] width 20 height 20
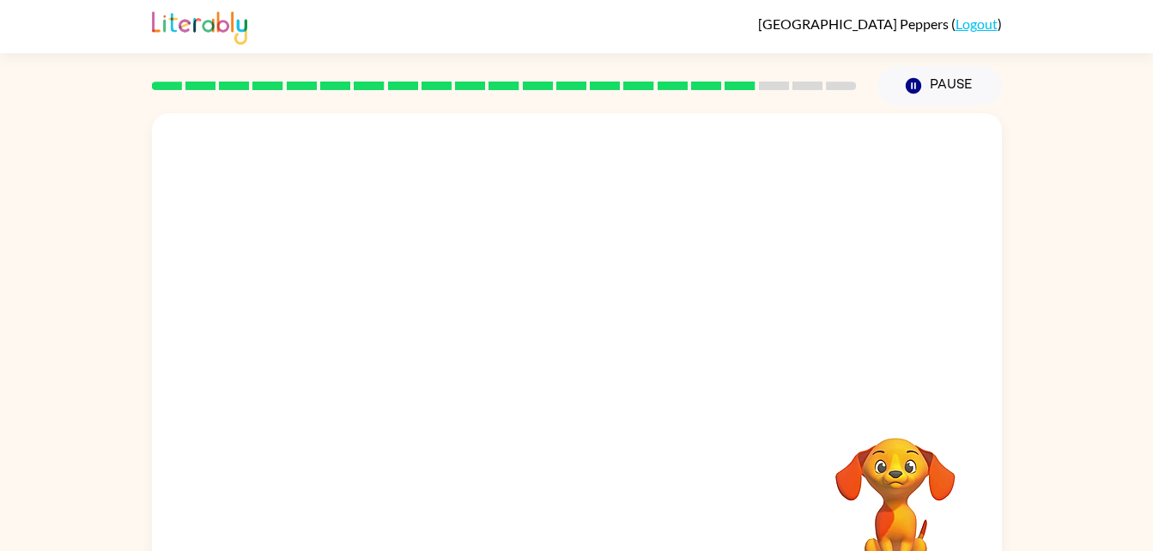
click at [577, 507] on div at bounding box center [576, 516] width 815 height 141
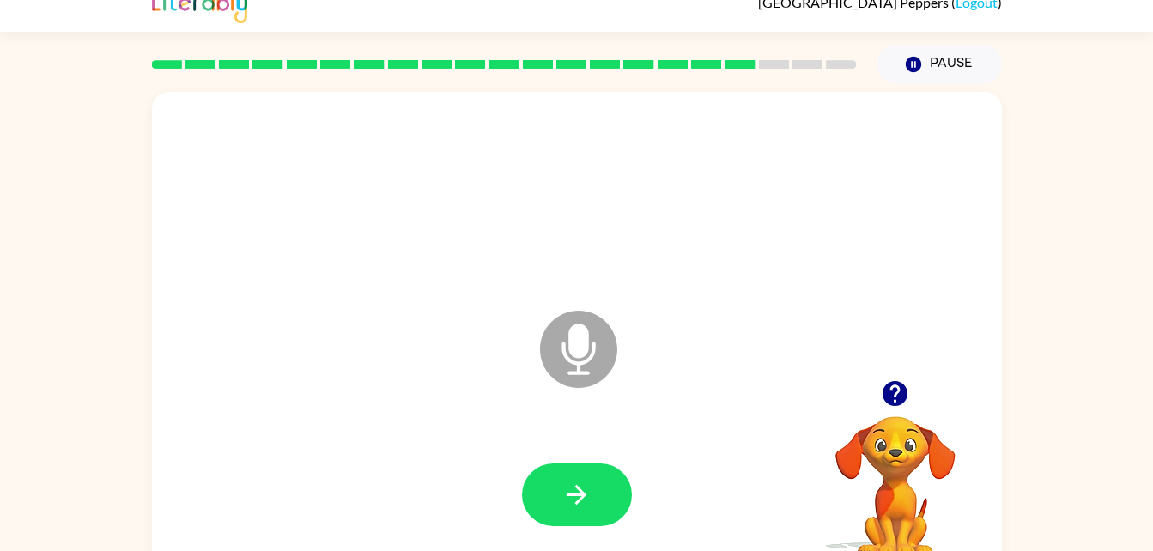
scroll to position [15, 0]
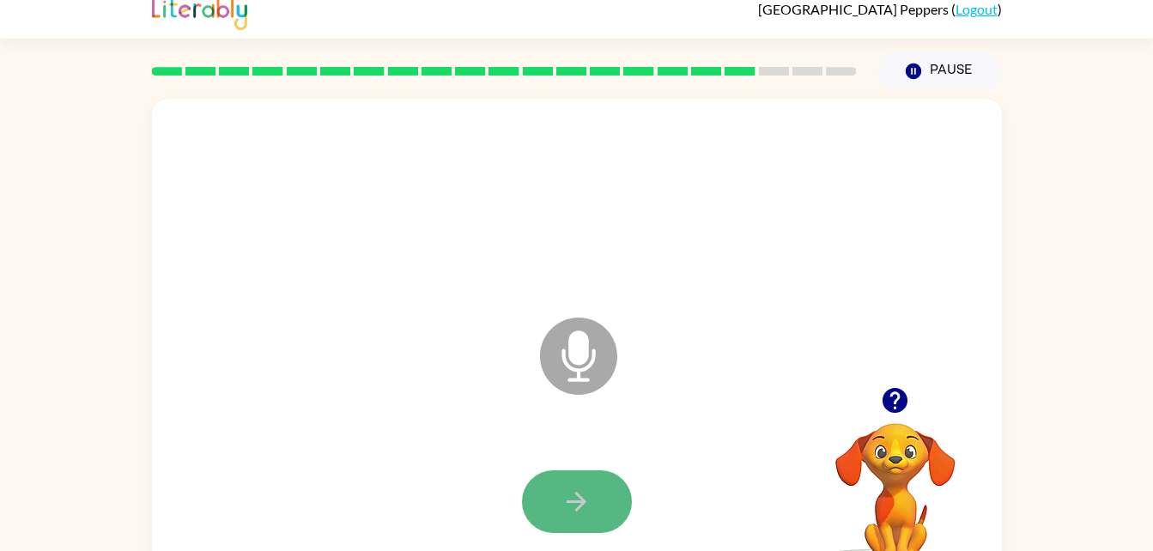
click at [525, 498] on button "button" at bounding box center [577, 501] width 110 height 63
click at [548, 485] on button "button" at bounding box center [577, 501] width 110 height 63
click at [549, 476] on button "button" at bounding box center [577, 501] width 110 height 63
click at [529, 510] on button "button" at bounding box center [577, 501] width 110 height 63
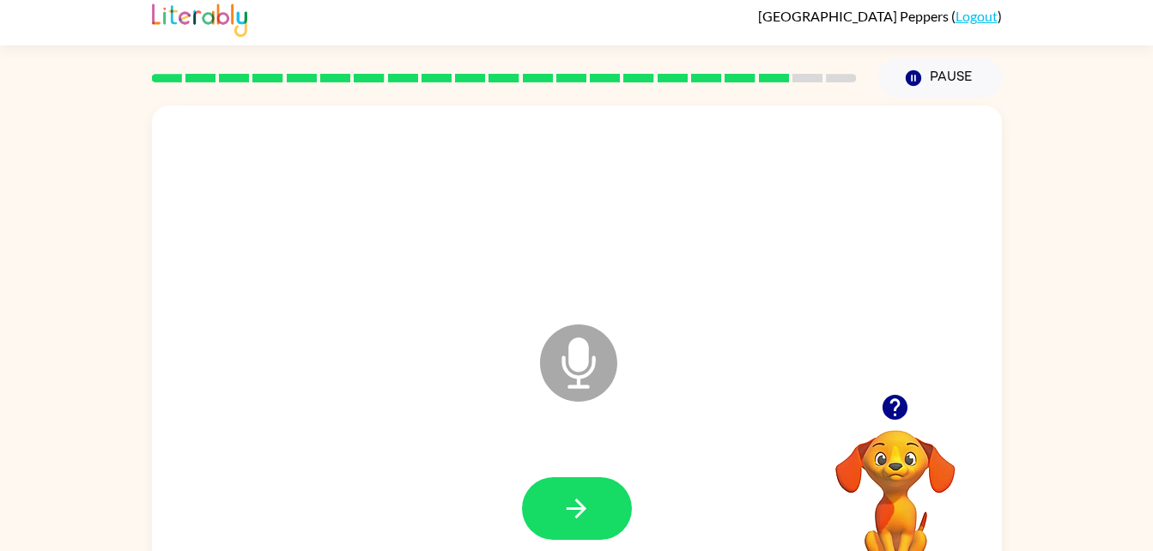
click at [563, 468] on div at bounding box center [576, 509] width 815 height 141
click at [567, 509] on icon "button" at bounding box center [576, 509] width 20 height 20
drag, startPoint x: 588, startPoint y: 483, endPoint x: 597, endPoint y: 500, distance: 19.2
click at [597, 500] on div at bounding box center [577, 508] width 110 height 63
click at [597, 500] on button "button" at bounding box center [577, 508] width 110 height 63
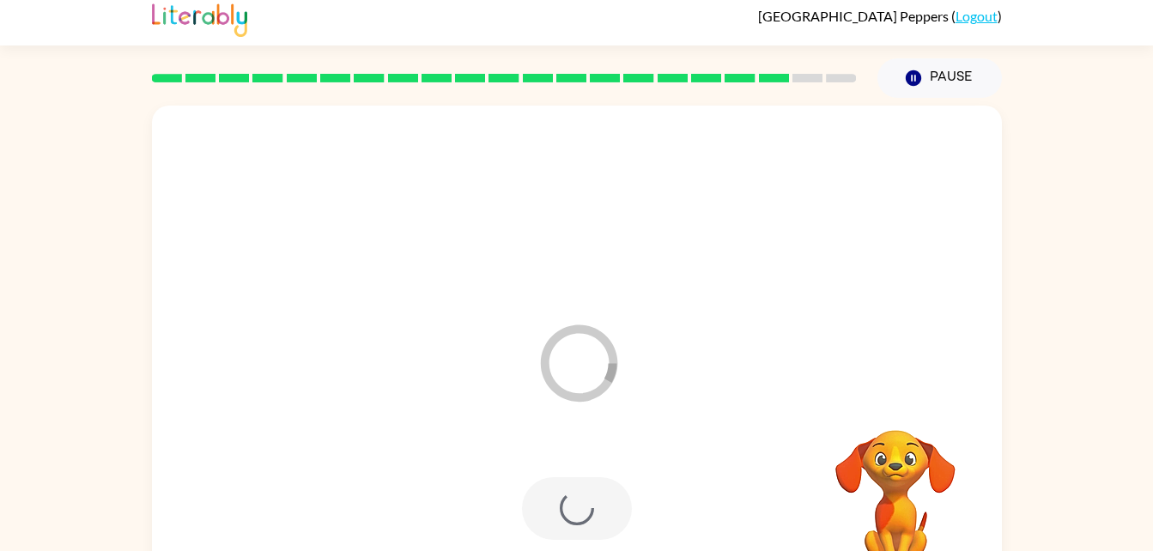
click at [602, 400] on icon "Loader Your response is being sent to our graders" at bounding box center [578, 363] width 103 height 103
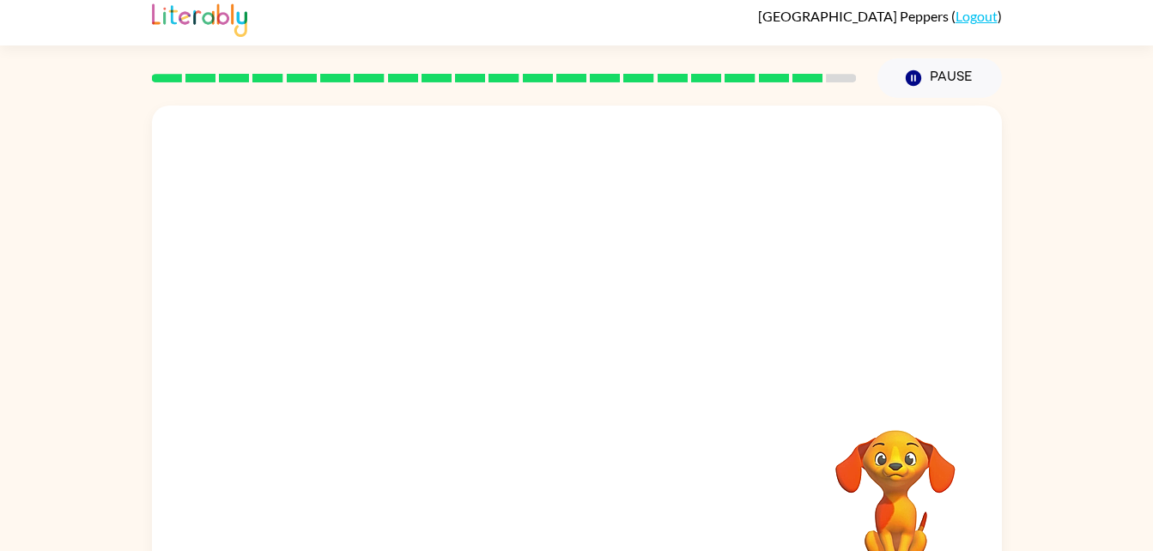
click at [675, 422] on div at bounding box center [577, 351] width 850 height 490
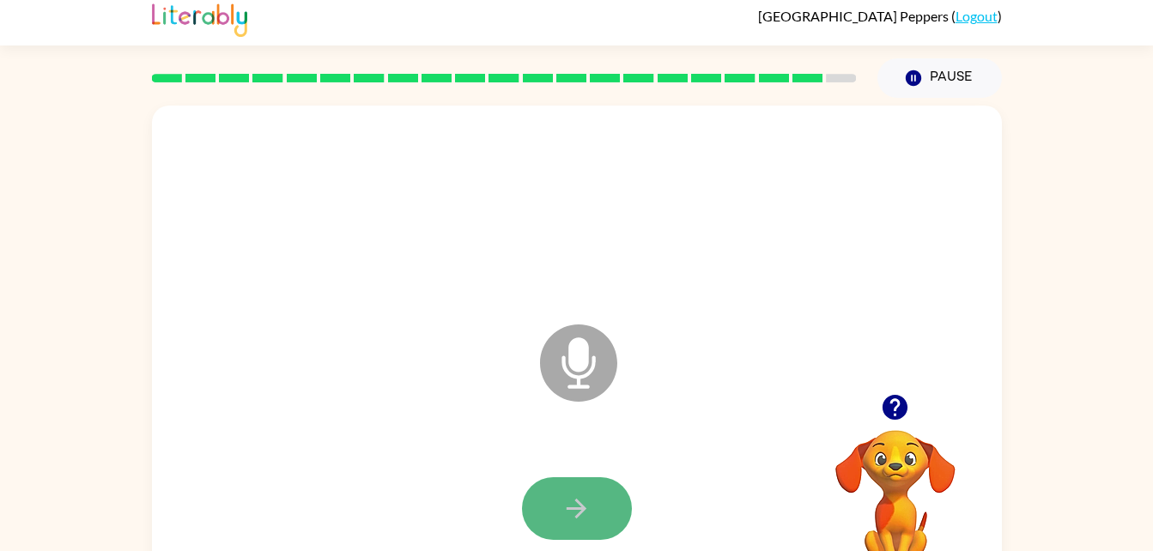
click at [621, 494] on button "button" at bounding box center [577, 508] width 110 height 63
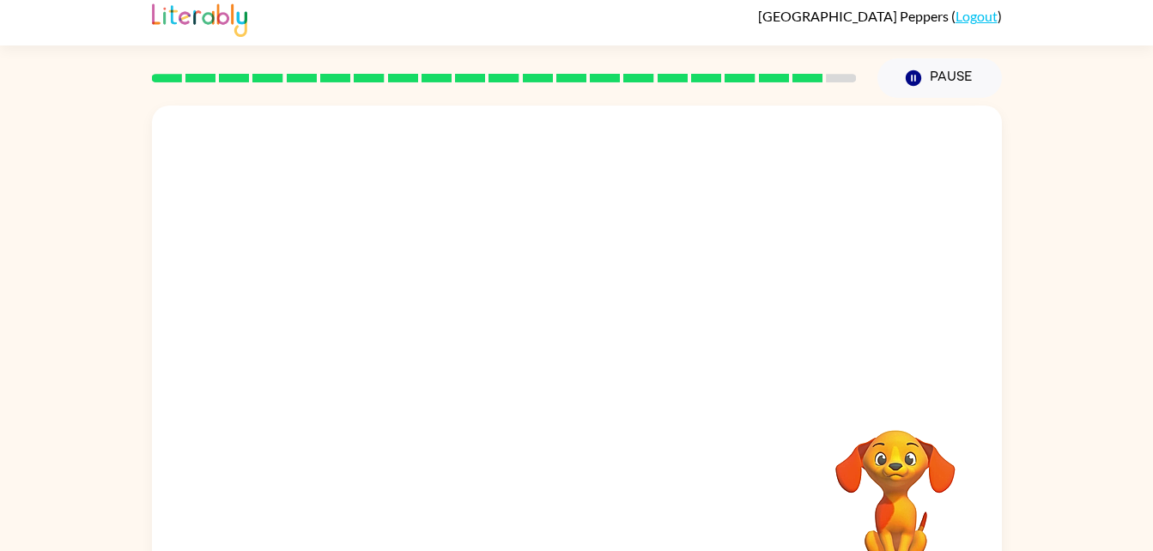
click at [614, 464] on div at bounding box center [576, 509] width 815 height 141
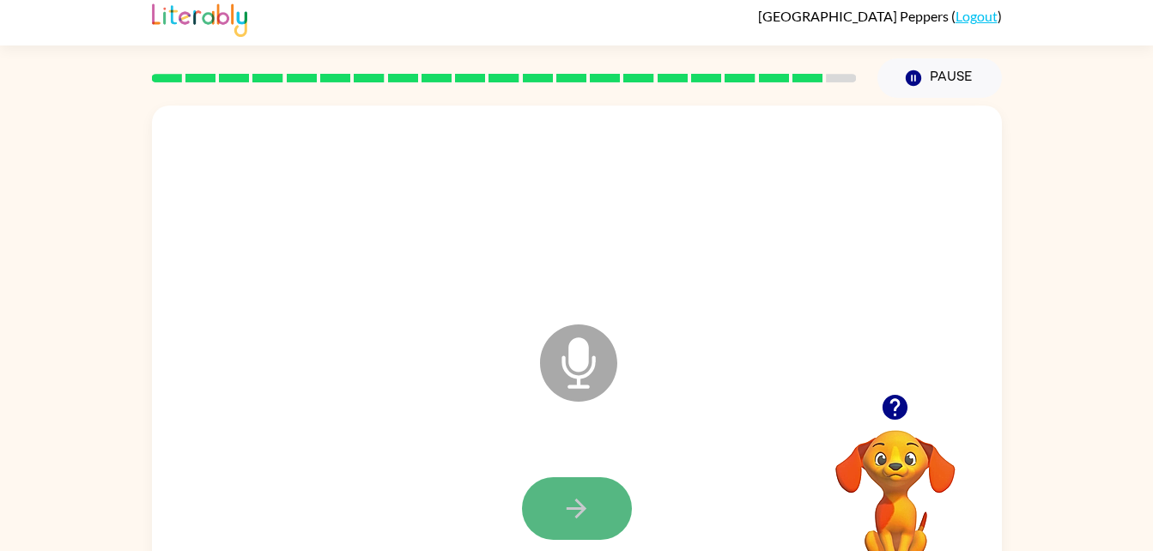
click at [596, 529] on button "button" at bounding box center [577, 508] width 110 height 63
click at [550, 502] on button "button" at bounding box center [577, 508] width 110 height 63
click at [558, 512] on button "button" at bounding box center [577, 508] width 110 height 63
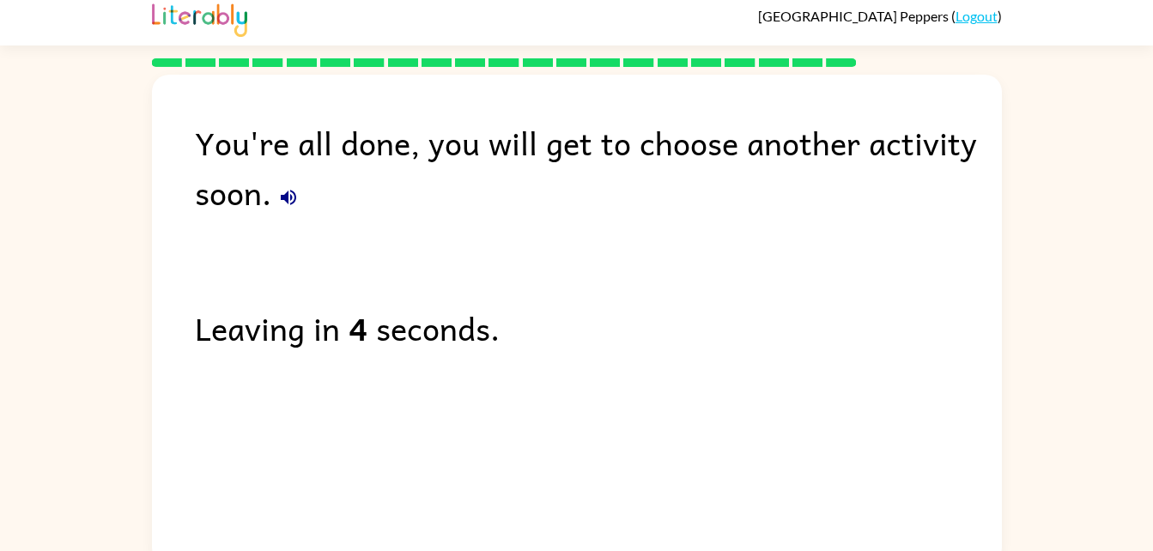
scroll to position [0, 0]
